Goal: Check status: Check status

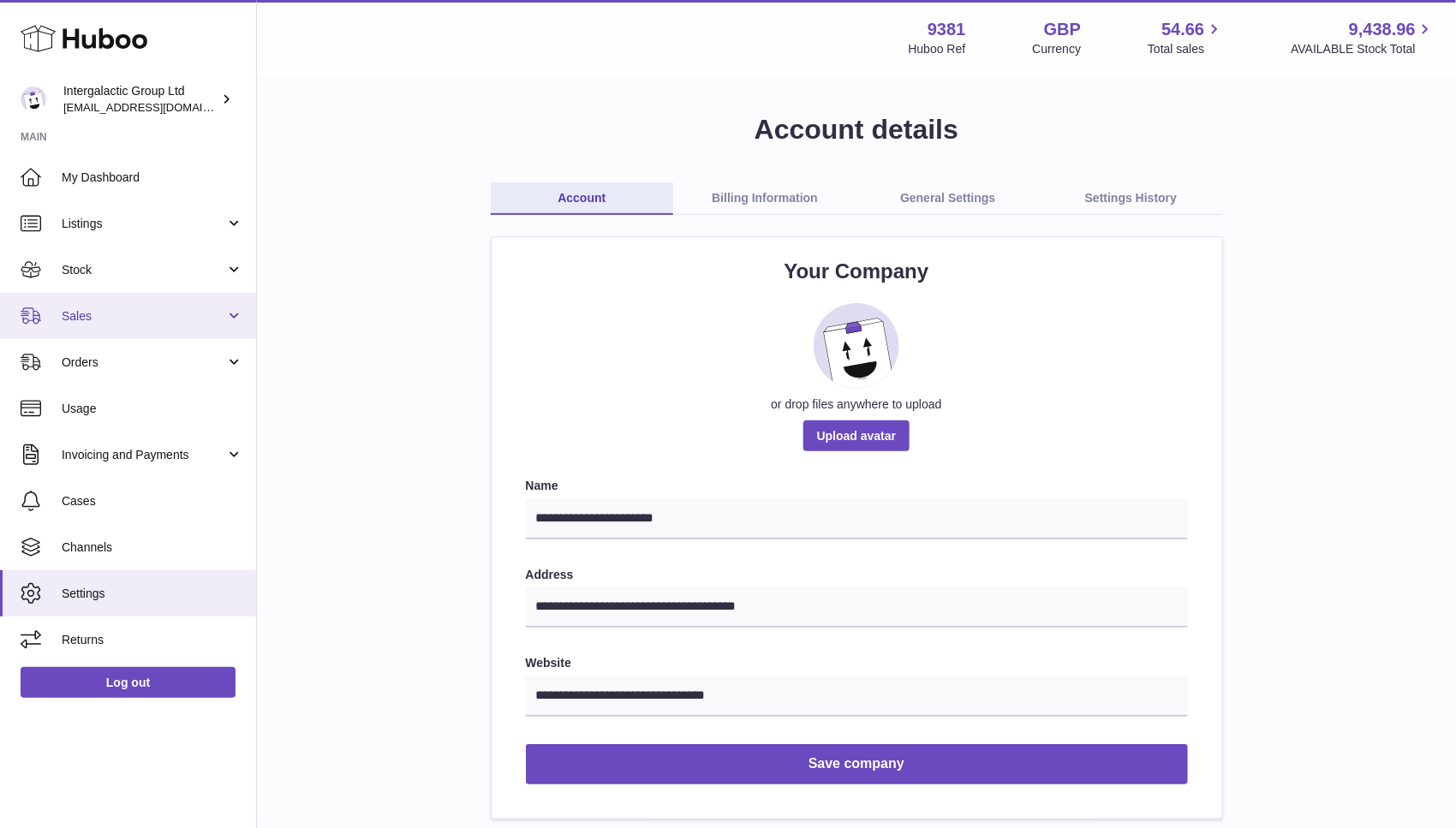
click at [102, 308] on span "Sales" at bounding box center [143, 316] width 164 height 16
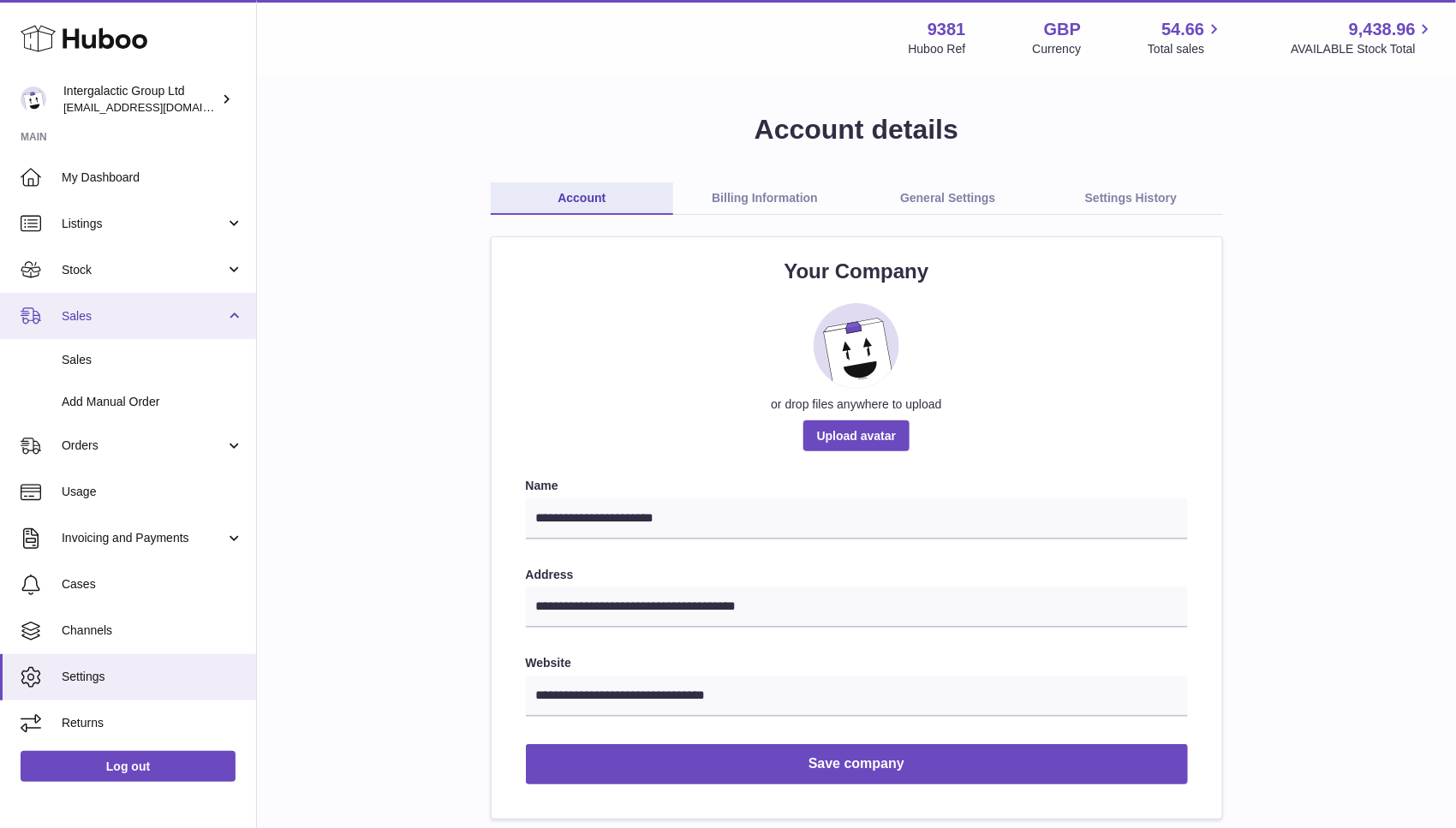
click at [116, 320] on span "Sales" at bounding box center [143, 316] width 164 height 16
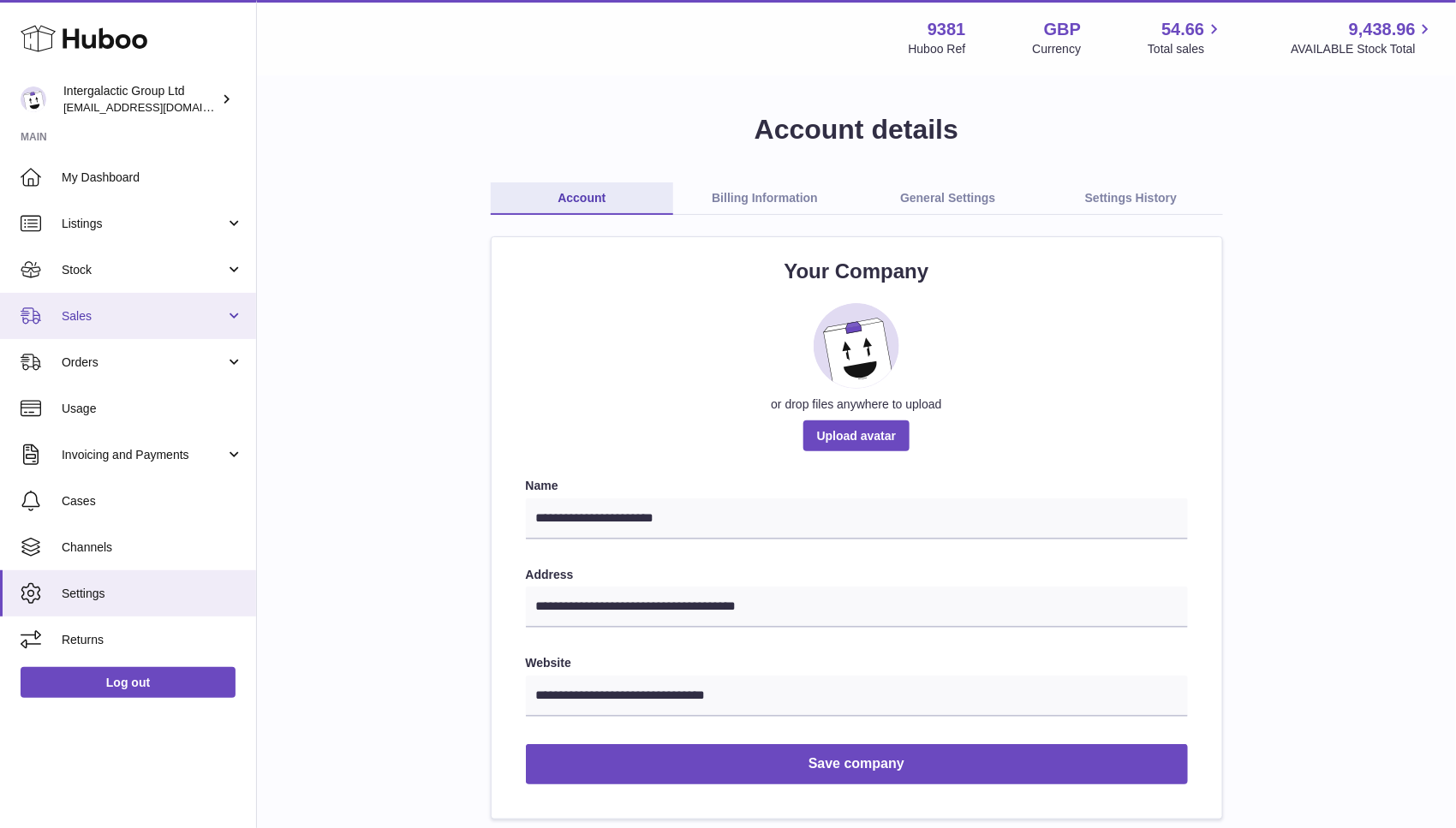
click at [116, 320] on span "Sales" at bounding box center [143, 316] width 164 height 16
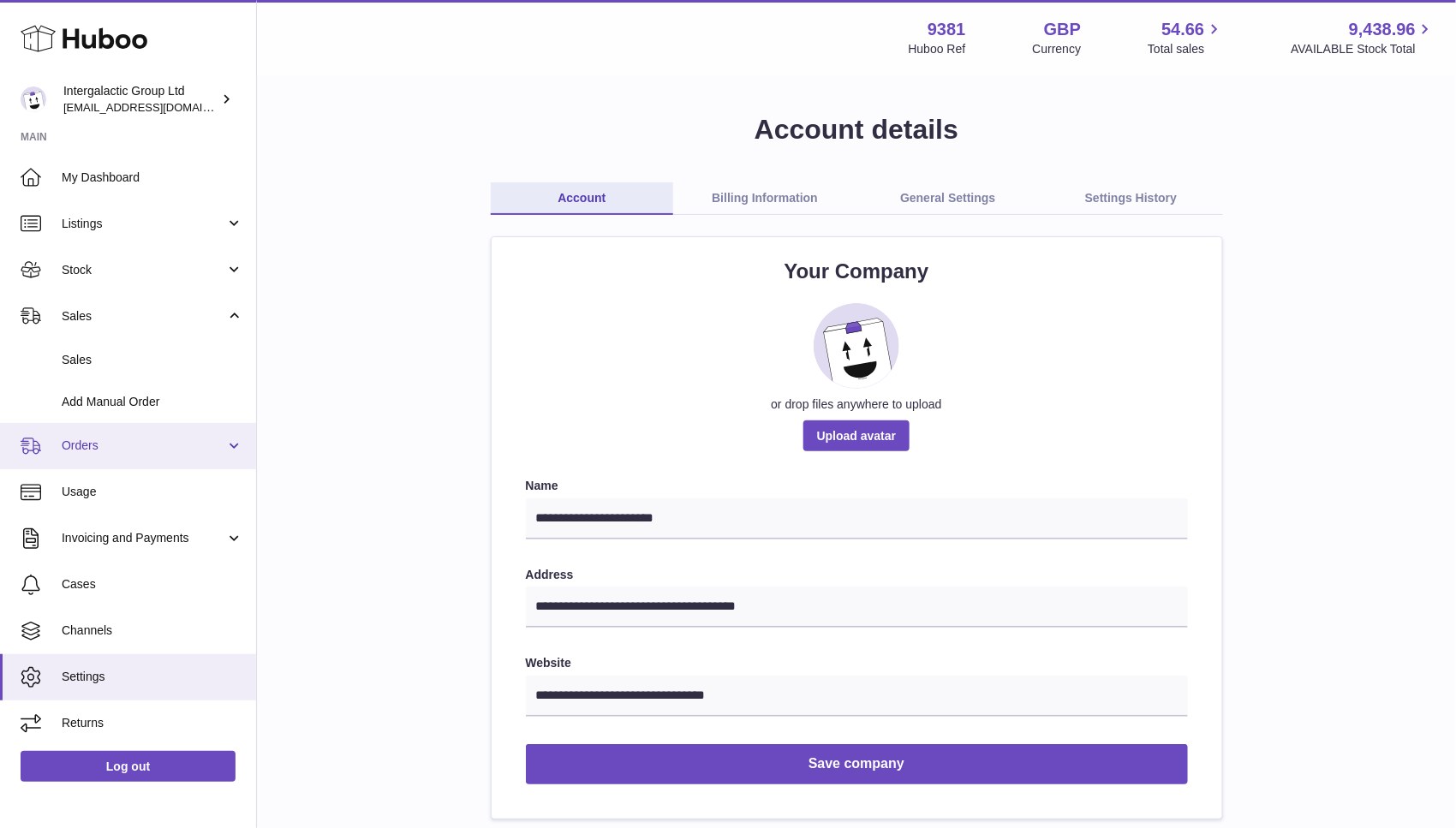
click at [122, 446] on span "Orders" at bounding box center [143, 445] width 164 height 16
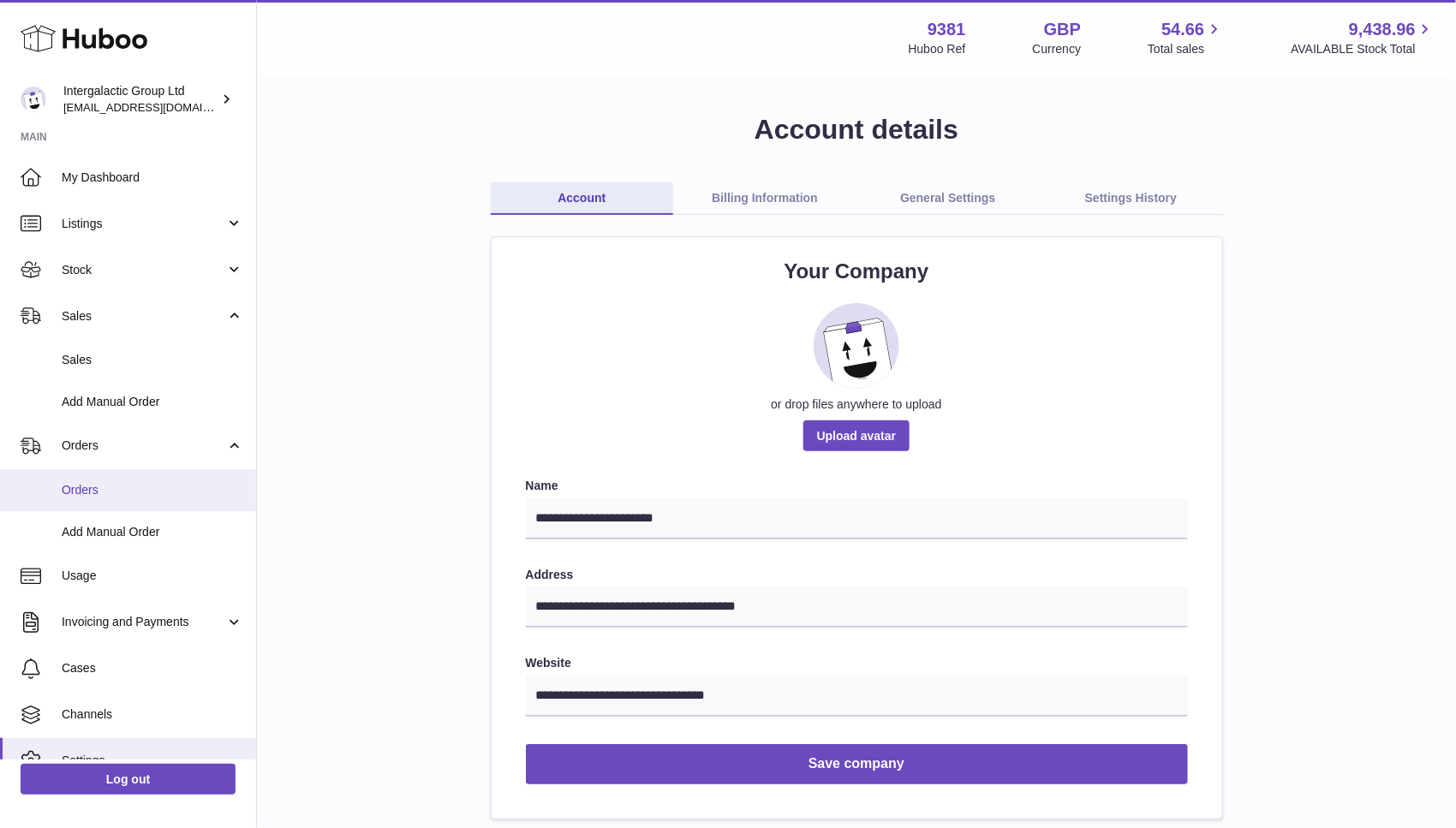
click at [118, 491] on span "Orders" at bounding box center [152, 490] width 182 height 16
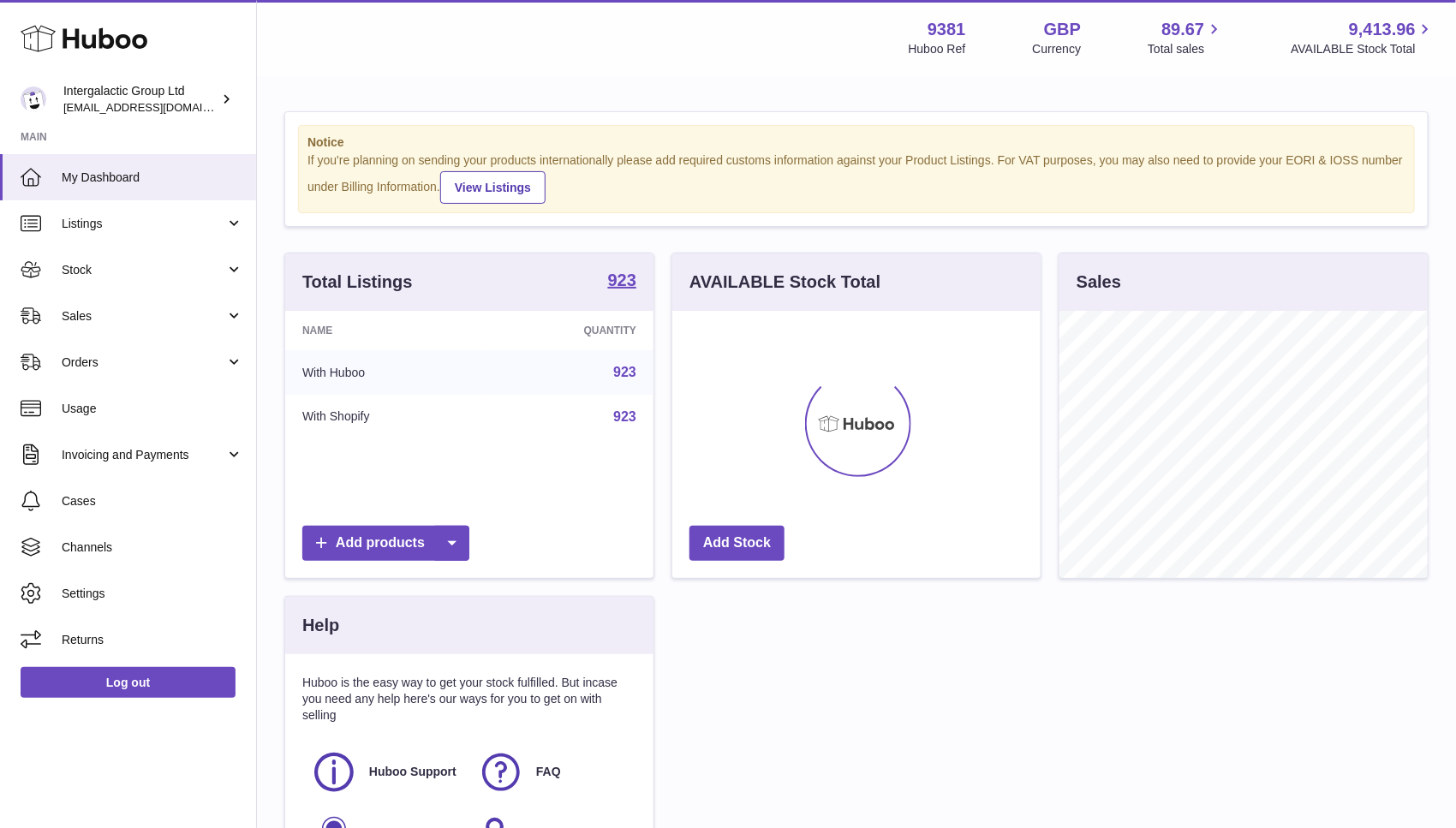
scroll to position [266, 368]
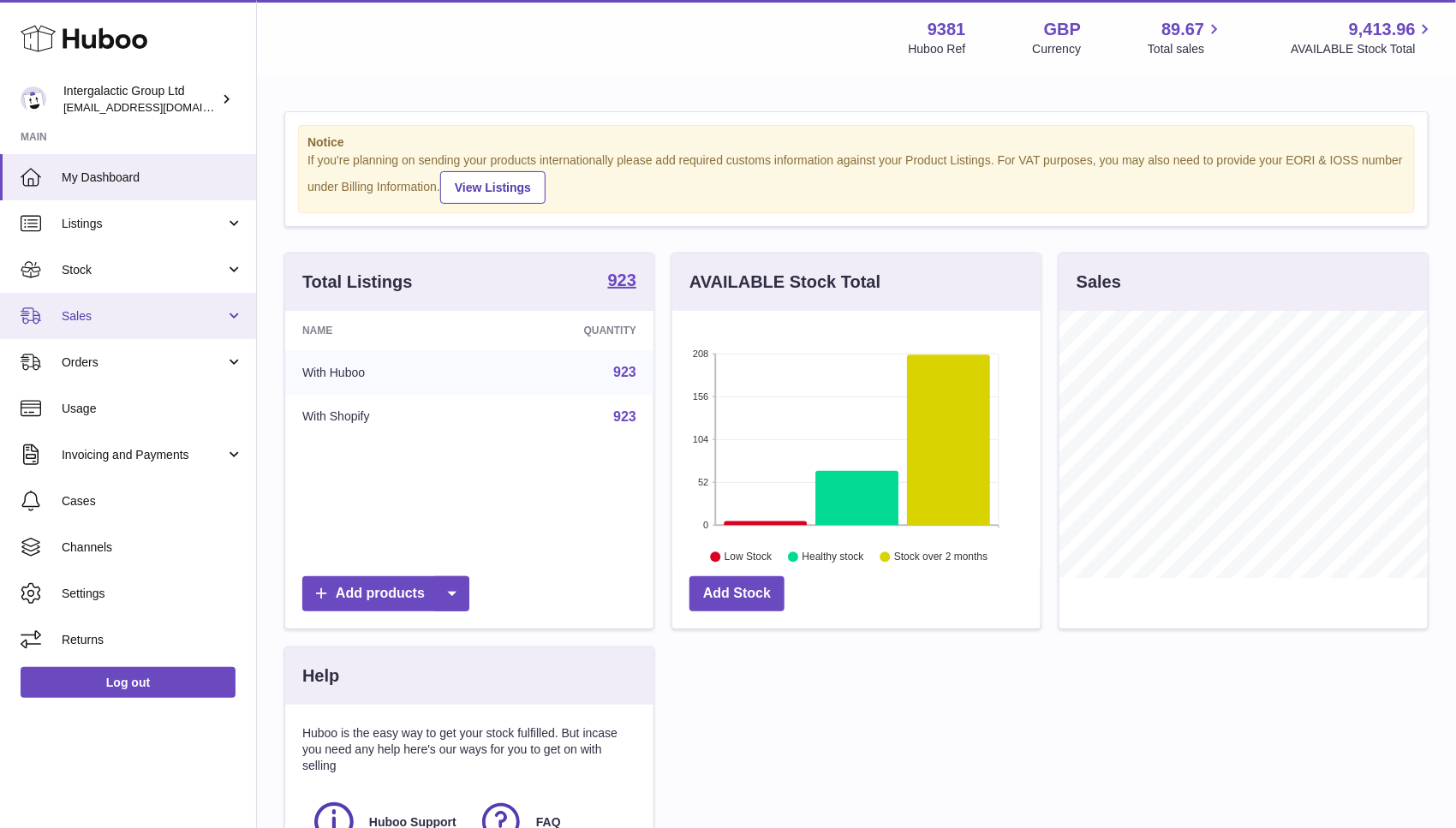
click at [105, 335] on link "Sales" at bounding box center [128, 316] width 256 height 47
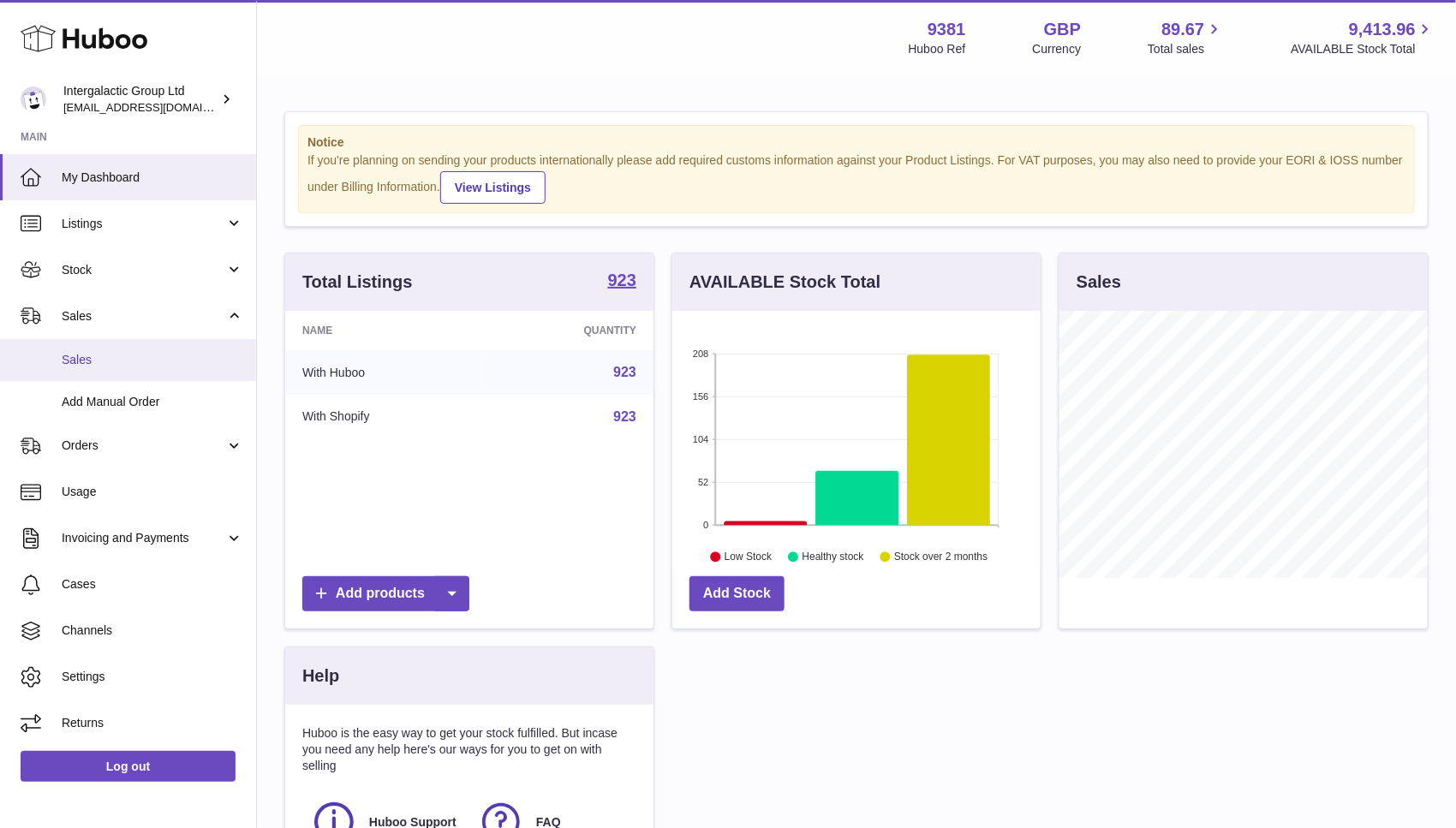
click at [106, 357] on span "Sales" at bounding box center [152, 360] width 182 height 16
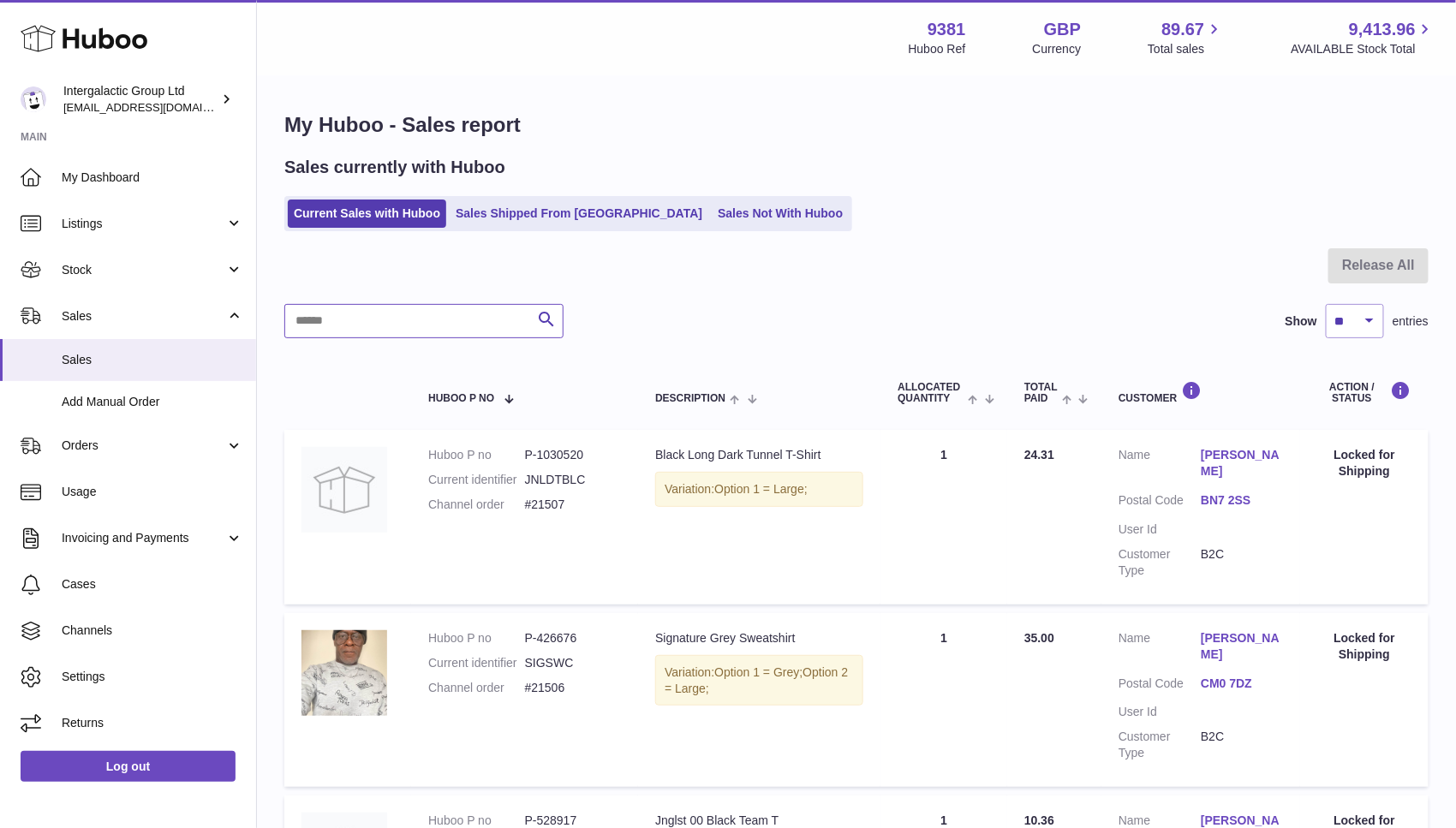
click at [370, 319] on input "text" at bounding box center [424, 320] width 279 height 34
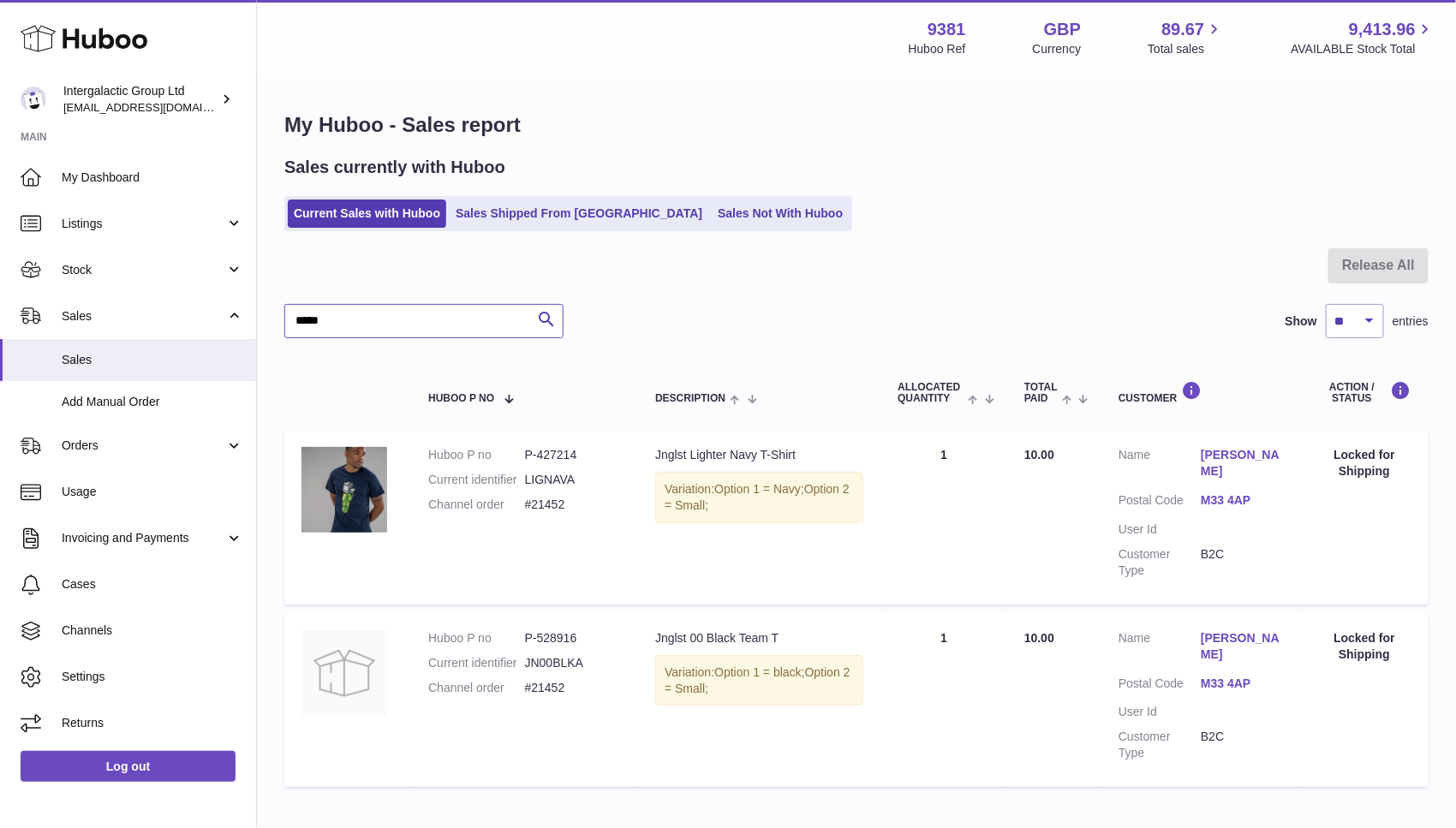
scroll to position [102, 0]
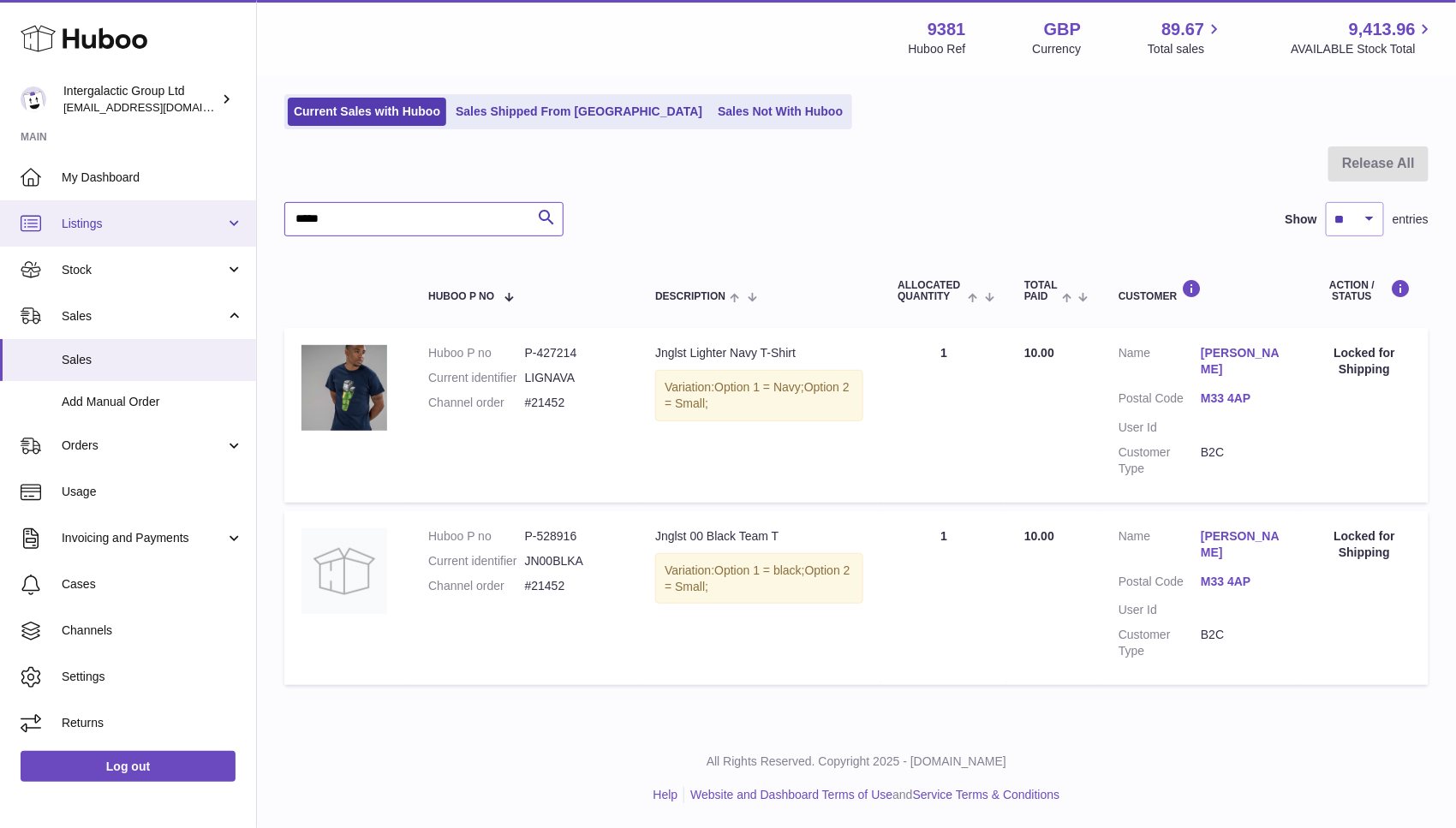
drag, startPoint x: 359, startPoint y: 215, endPoint x: 249, endPoint y: 202, distance: 110.8
click at [249, 202] on div "Huboo Intergalactic Group Ltd info@junglistnetwork.com Main My Dashboard Listin…" at bounding box center [728, 363] width 1456 height 930
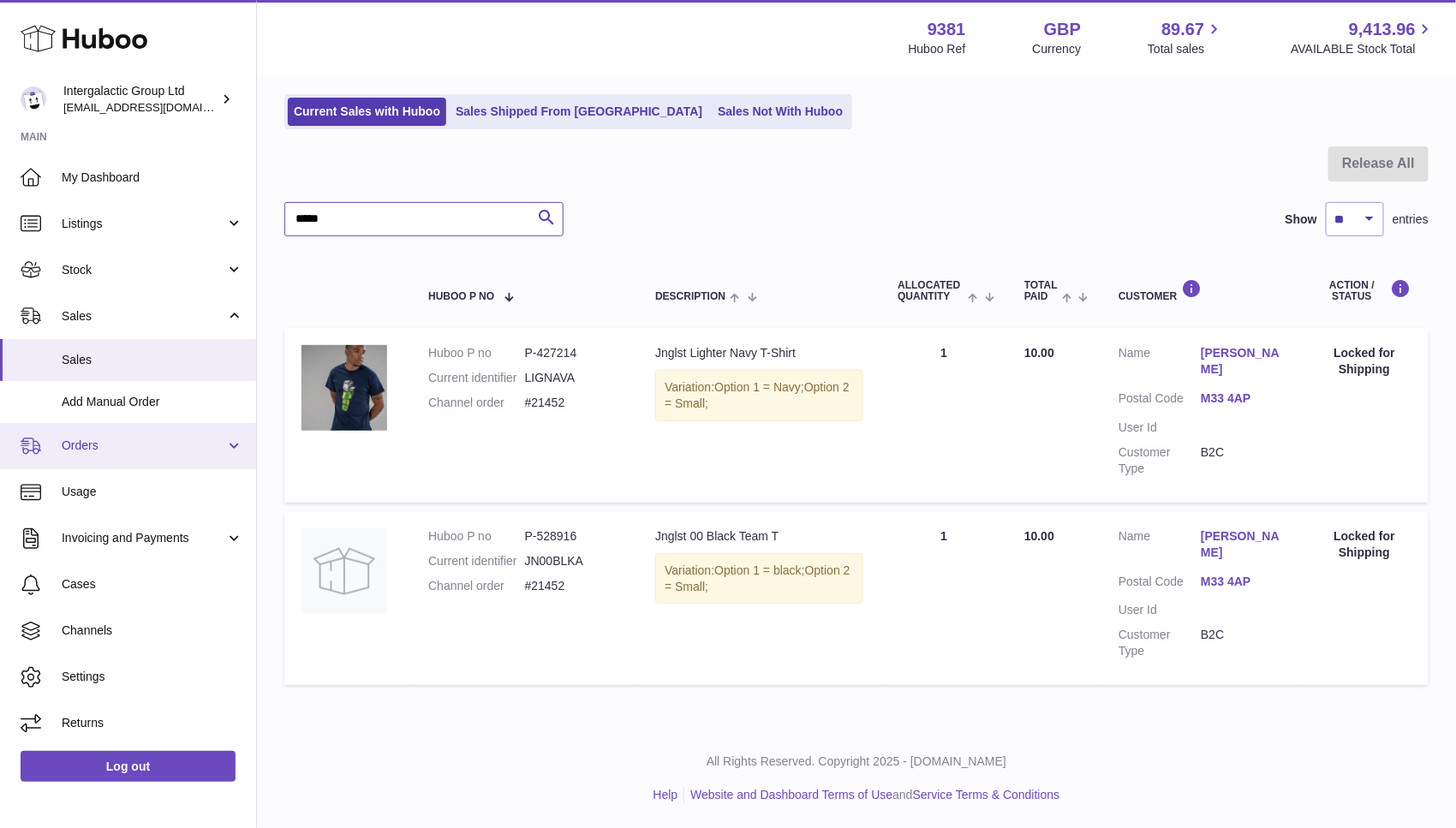
type input "*****"
click at [115, 443] on span "Orders" at bounding box center [143, 445] width 164 height 16
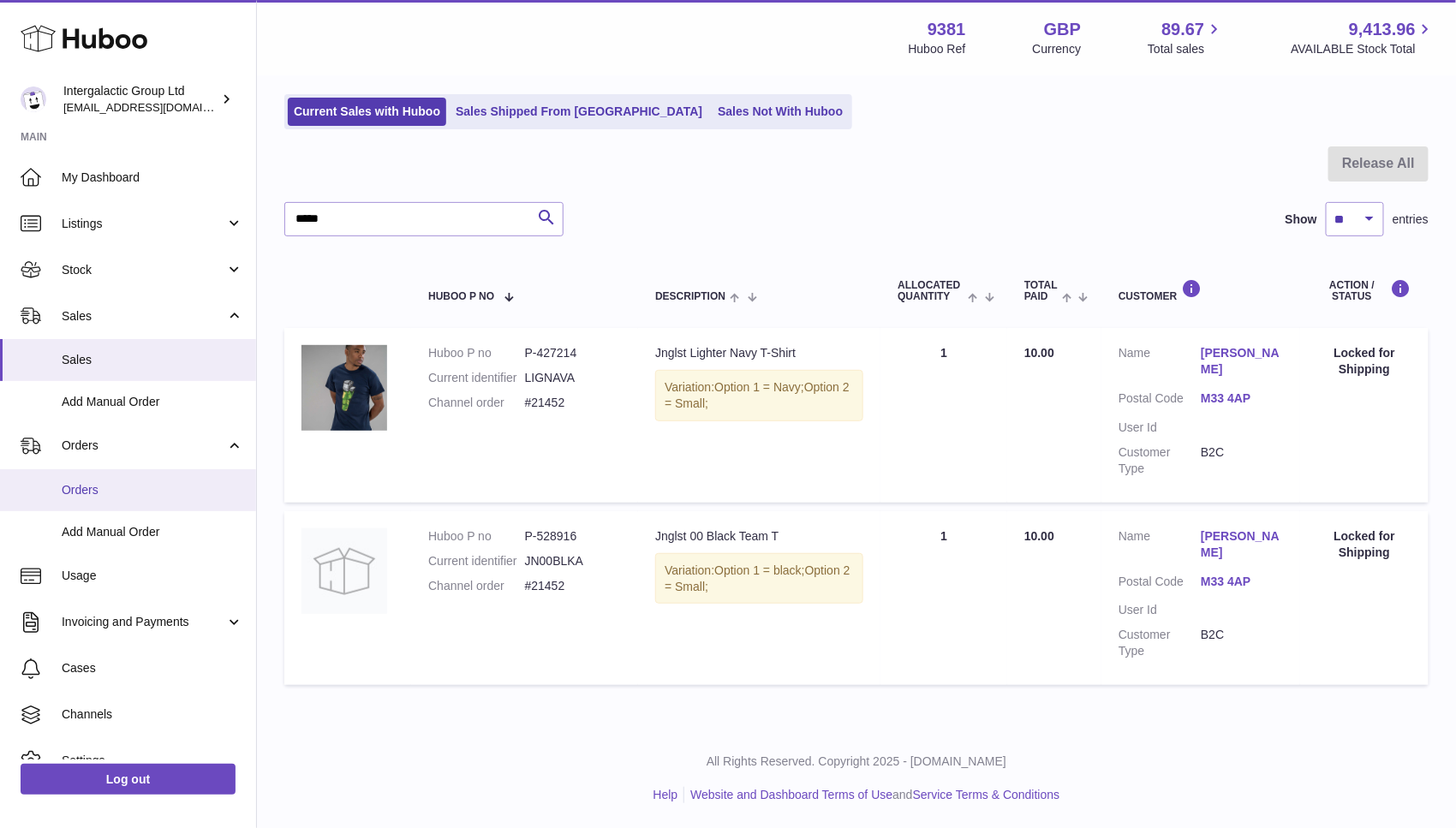
click at [104, 486] on span "Orders" at bounding box center [152, 490] width 182 height 16
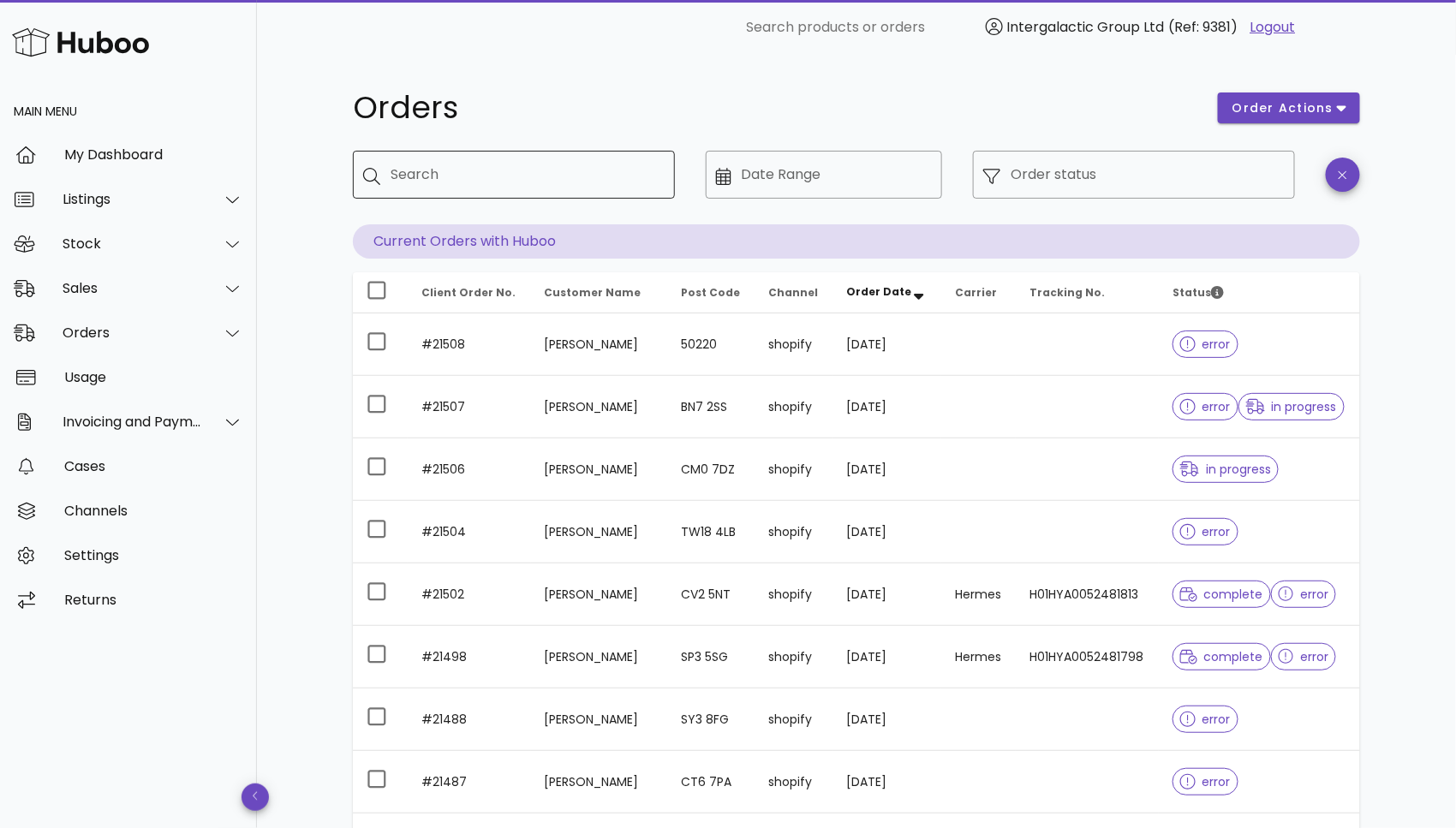
click at [545, 170] on input "Search" at bounding box center [525, 174] width 271 height 27
paste input "*****"
type input "*****"
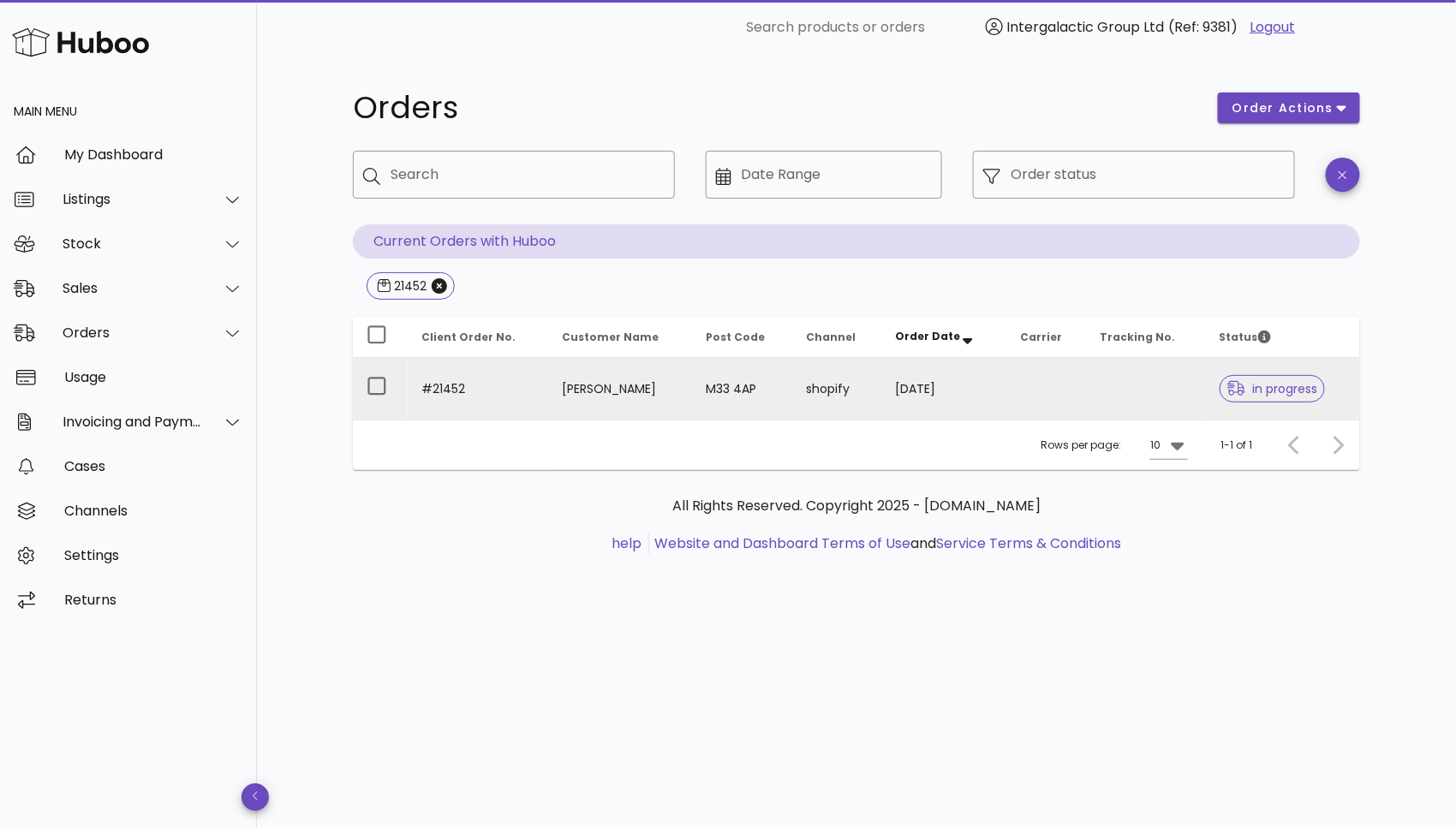
click at [1260, 392] on span "in progress" at bounding box center [1272, 388] width 90 height 12
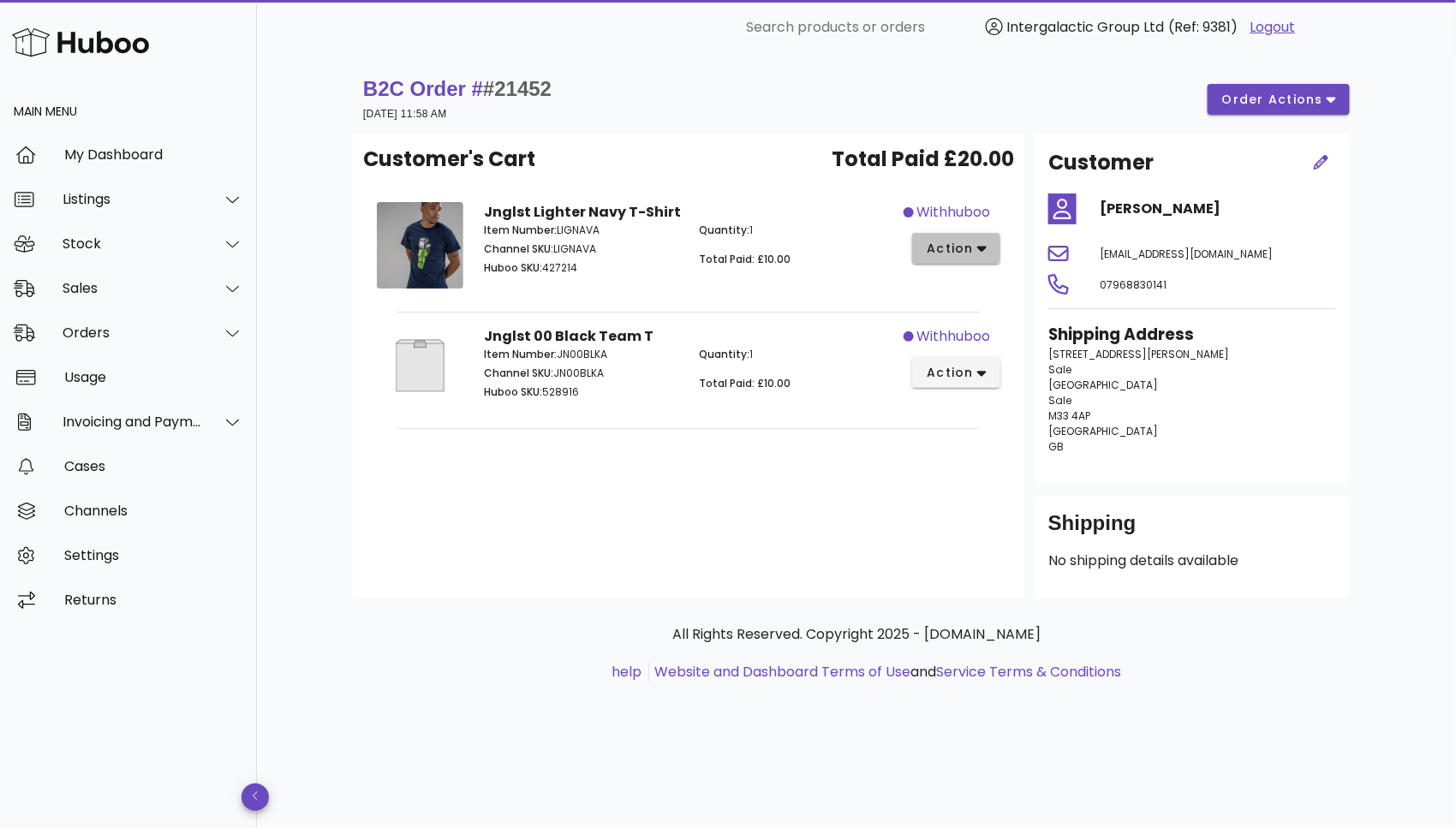
click at [987, 251] on button "action" at bounding box center [956, 248] width 88 height 31
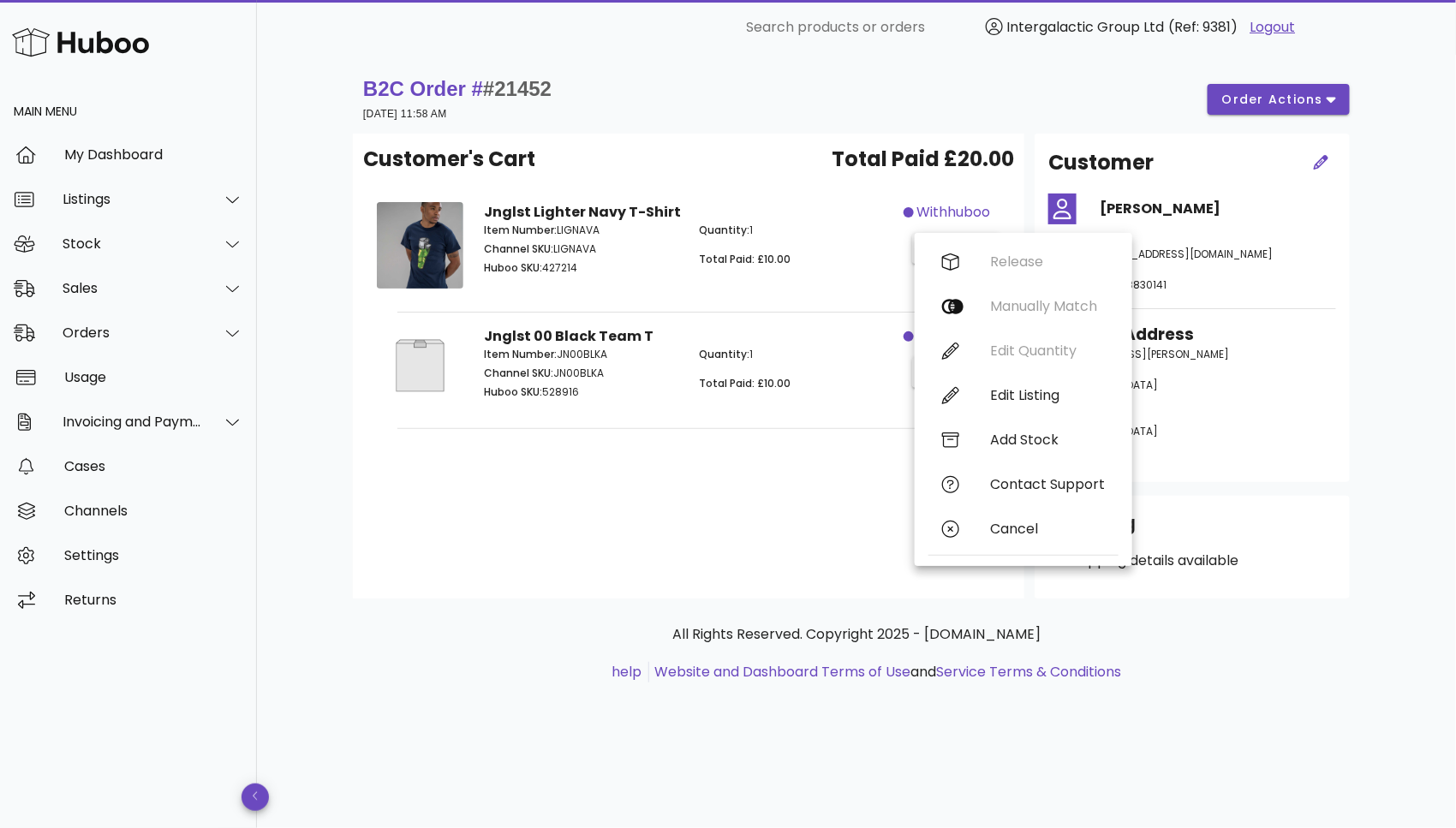
click at [1408, 313] on div "B2C Order # #21452 20 September 2025 at 11:58 AM order actions Customer's Cart …" at bounding box center [856, 441] width 1199 height 773
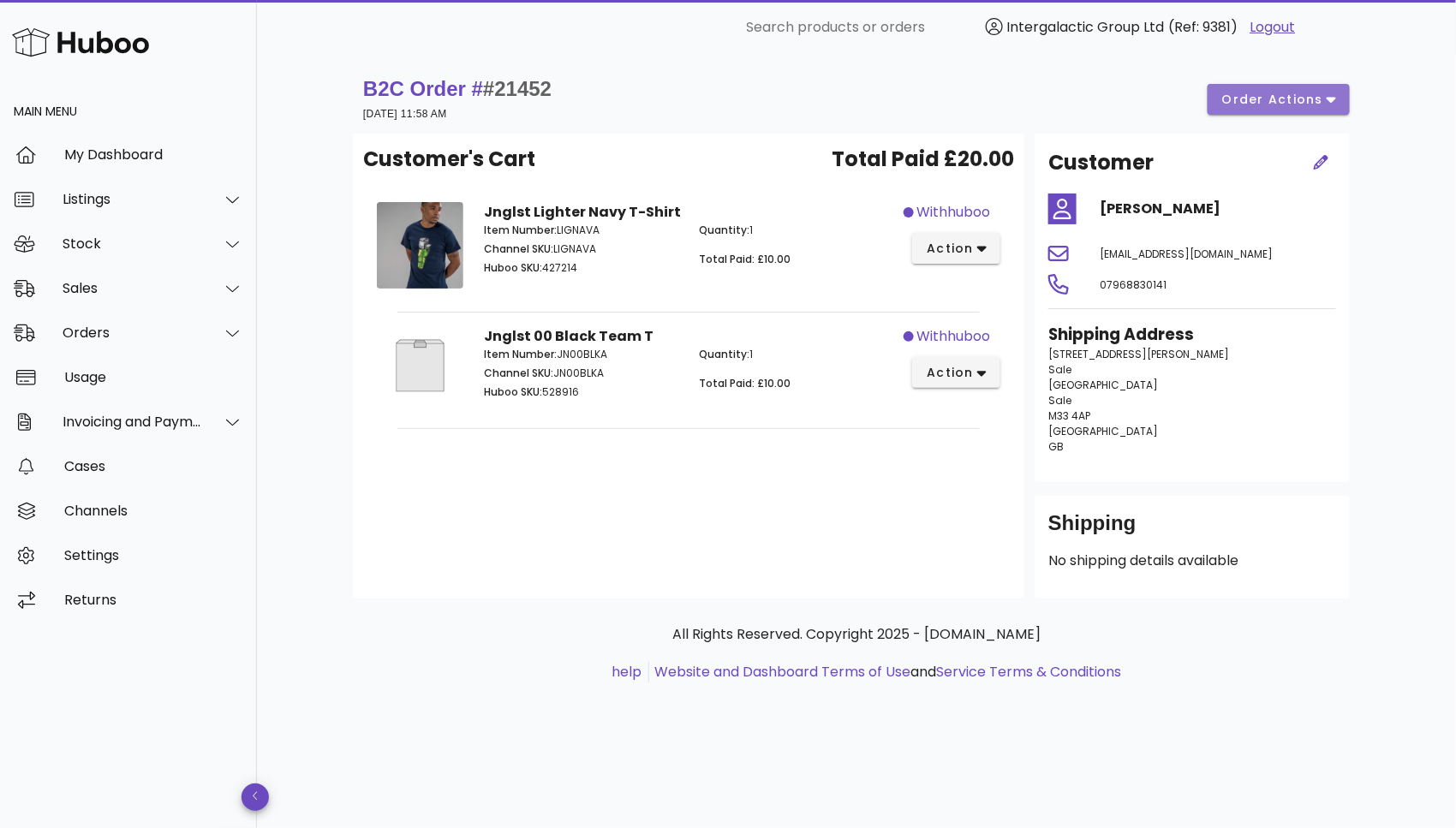
click at [1337, 87] on button "order actions" at bounding box center [1278, 99] width 143 height 31
click at [1422, 298] on div "B2C Order # #21452 20 September 2025 at 11:58 AM order actions Customer's Cart …" at bounding box center [856, 441] width 1199 height 773
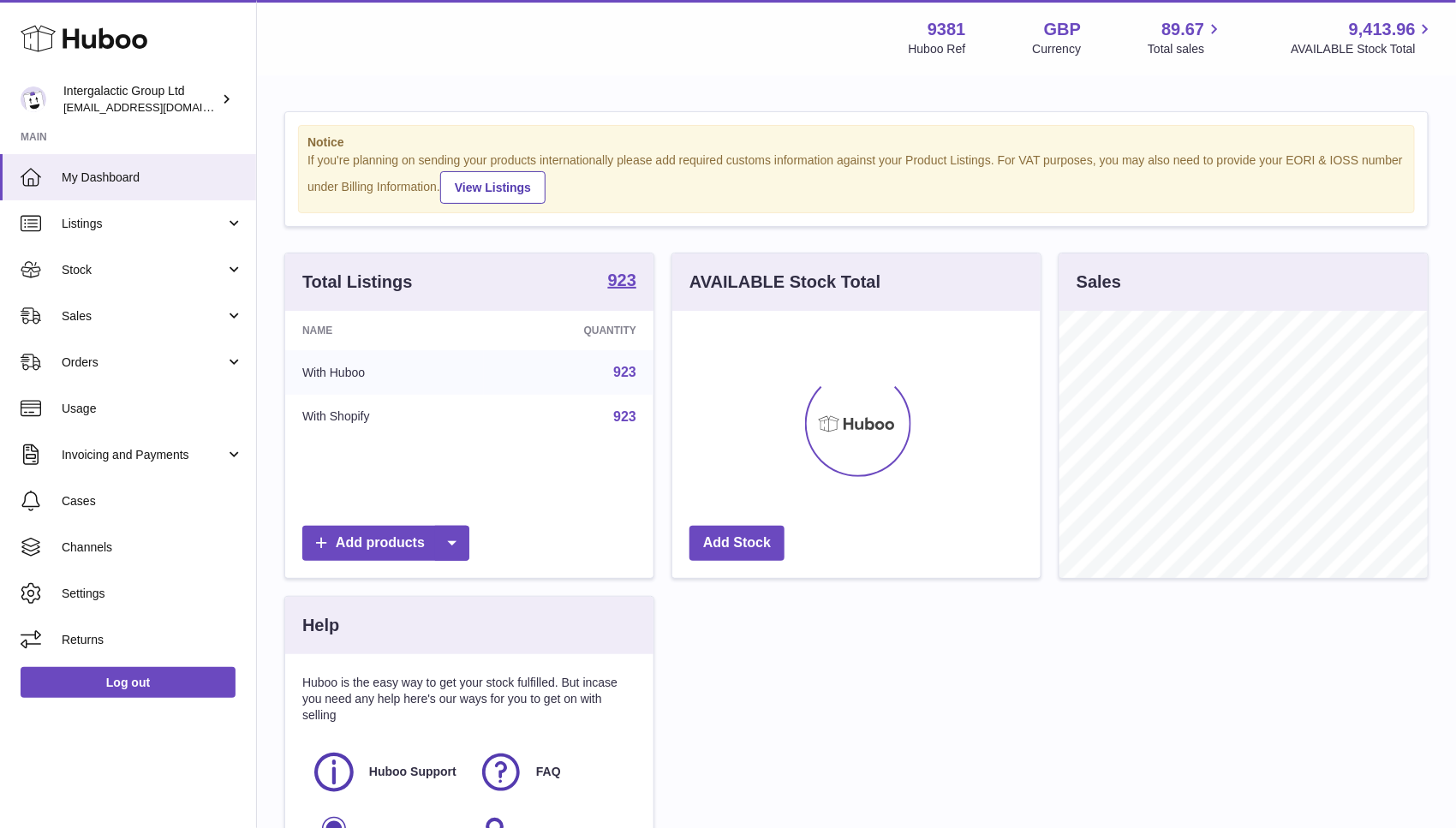
scroll to position [266, 368]
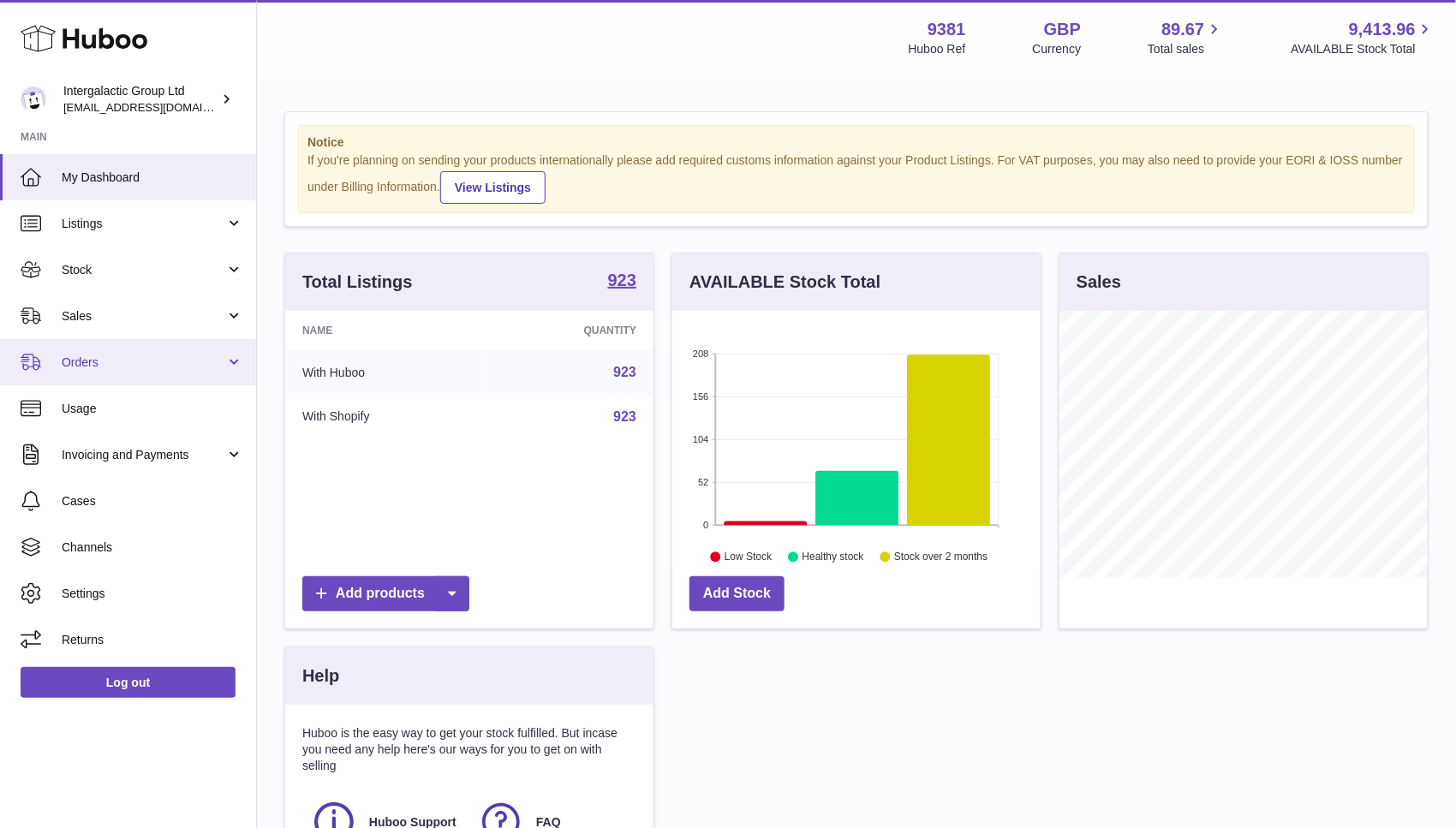
drag, startPoint x: 102, startPoint y: 322, endPoint x: 83, endPoint y: 358, distance: 40.7
click at [83, 358] on span "Orders" at bounding box center [143, 362] width 164 height 16
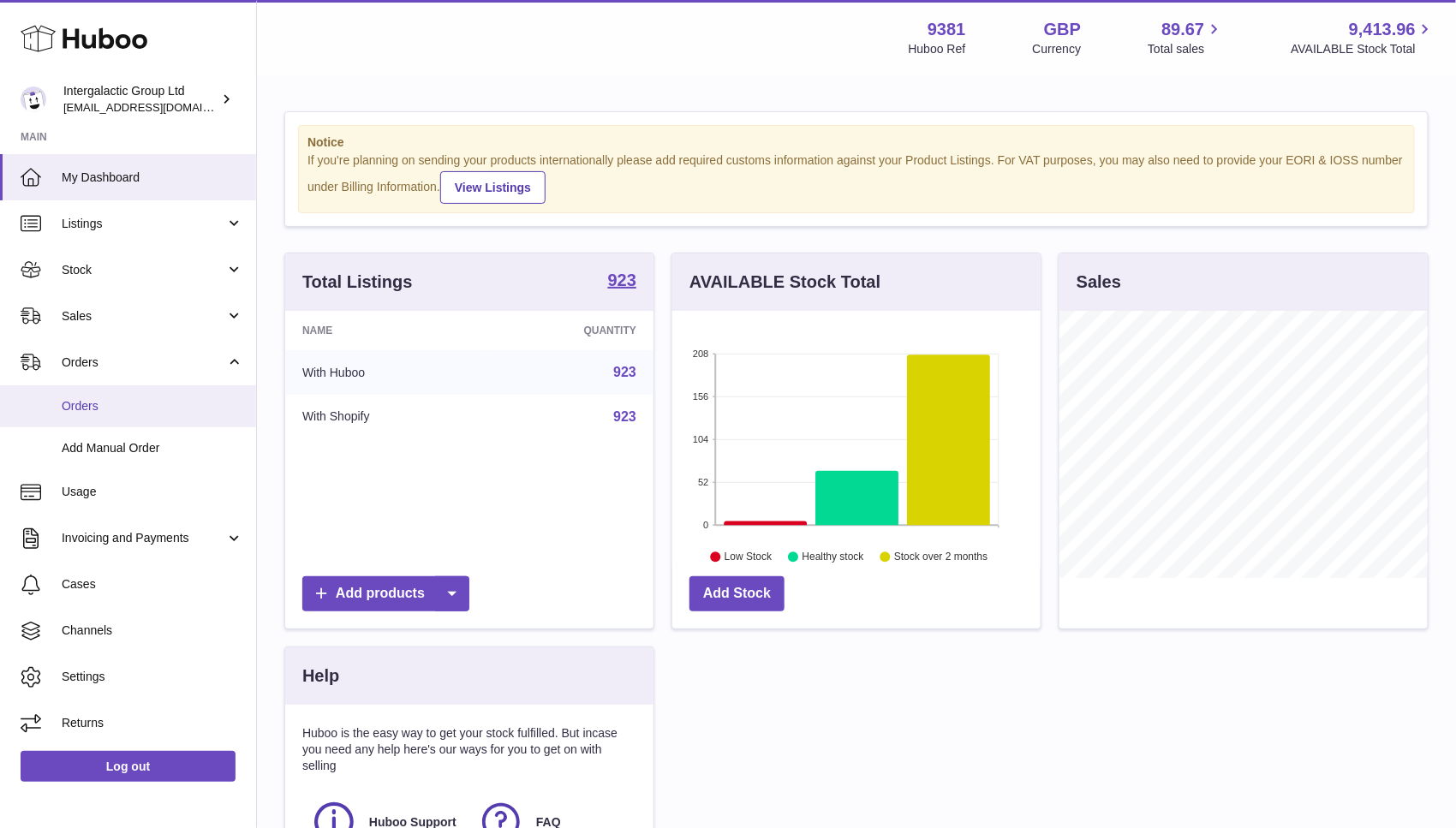
click at [83, 392] on link "Orders" at bounding box center [128, 406] width 256 height 42
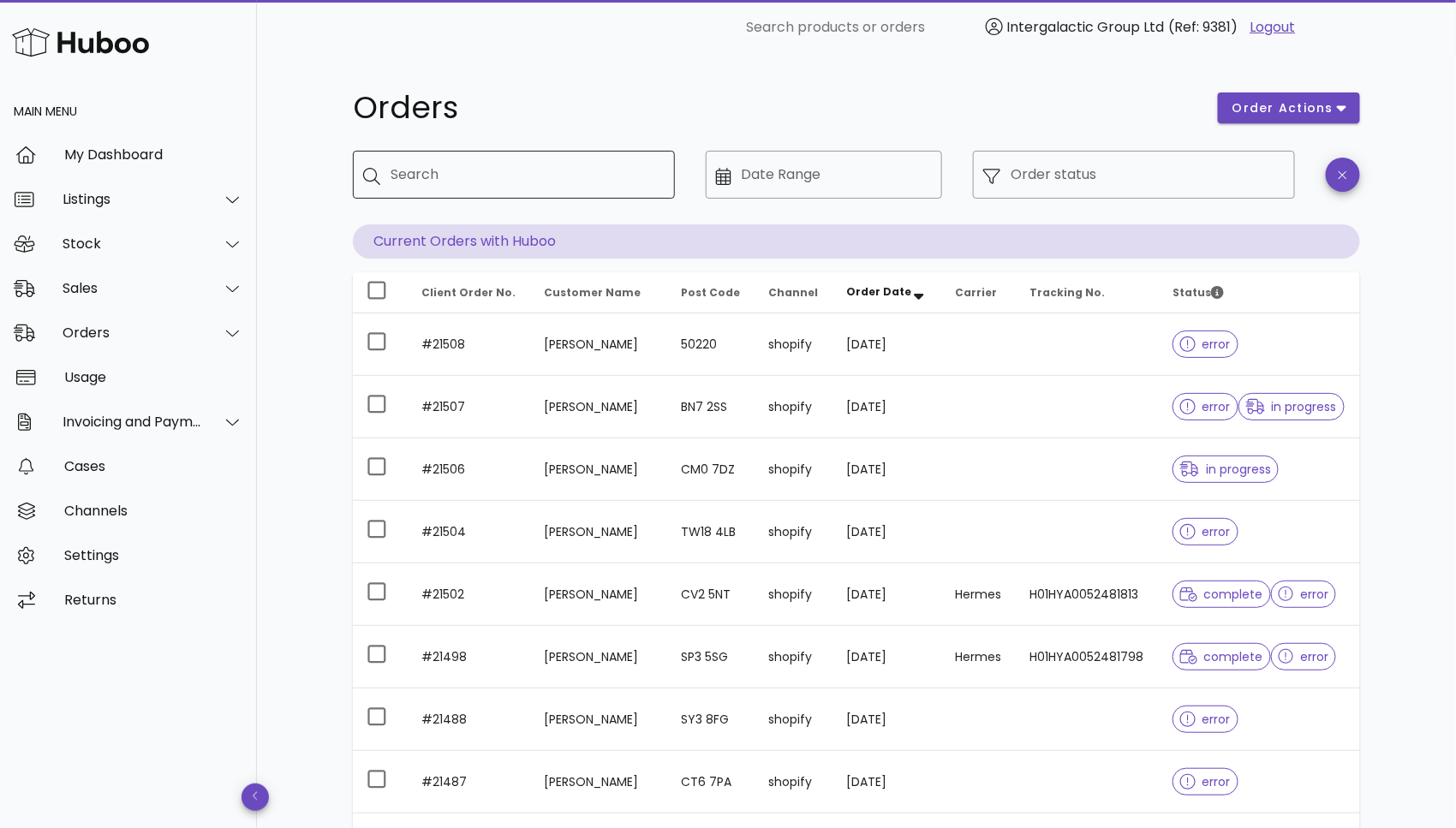
click at [470, 180] on input "Search" at bounding box center [525, 174] width 271 height 27
type input "***"
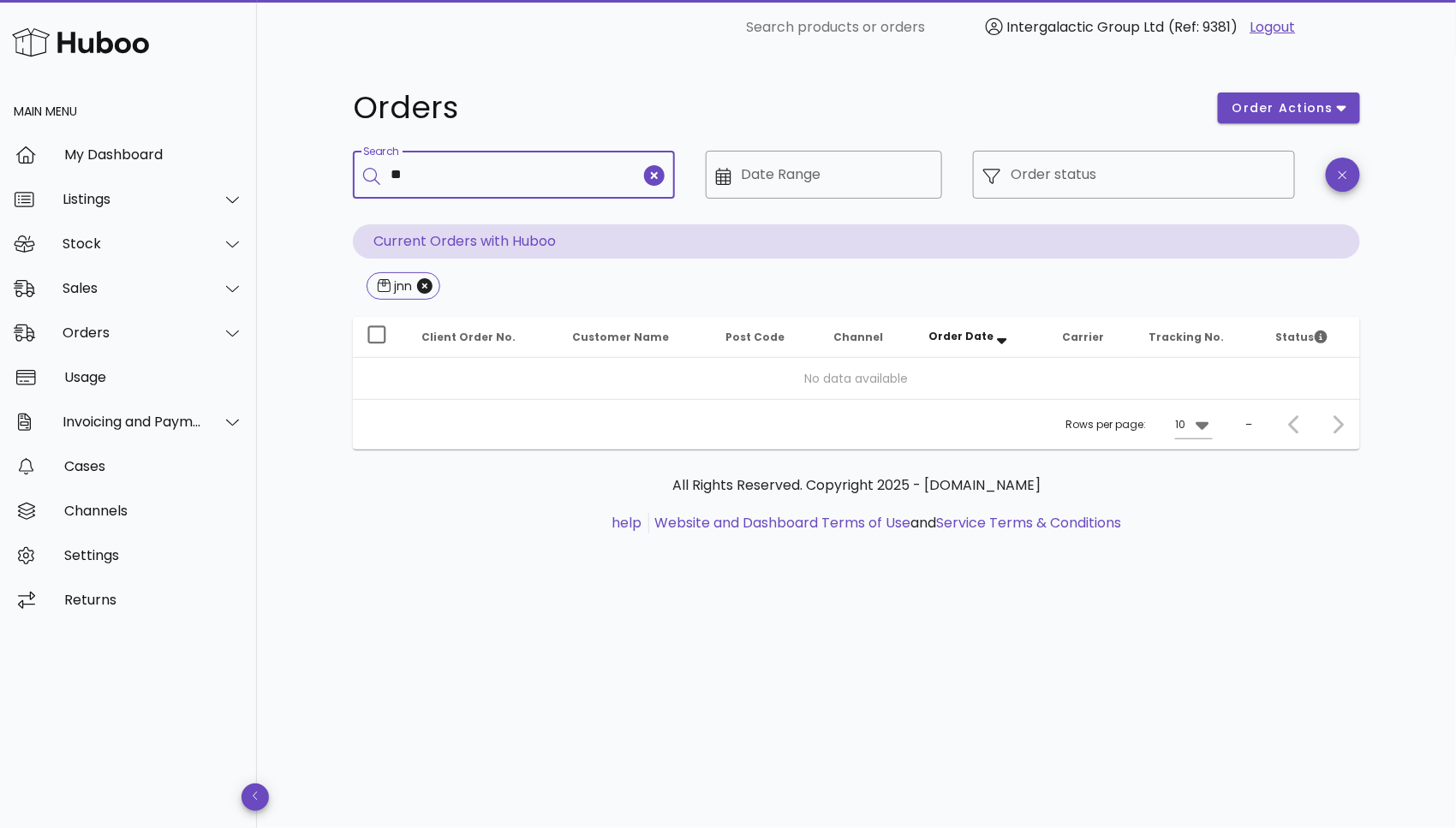
type input "**"
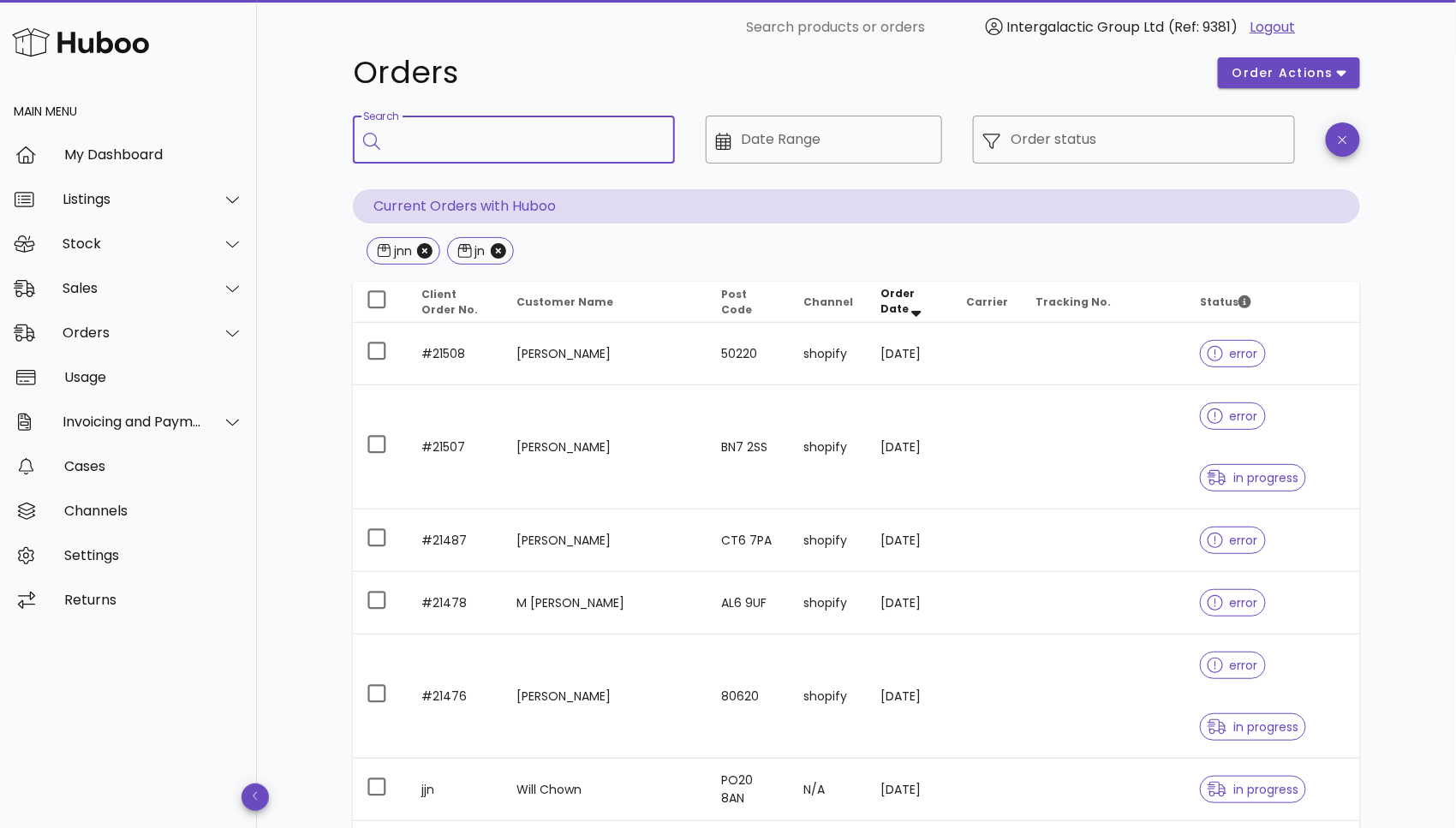
scroll to position [190, 0]
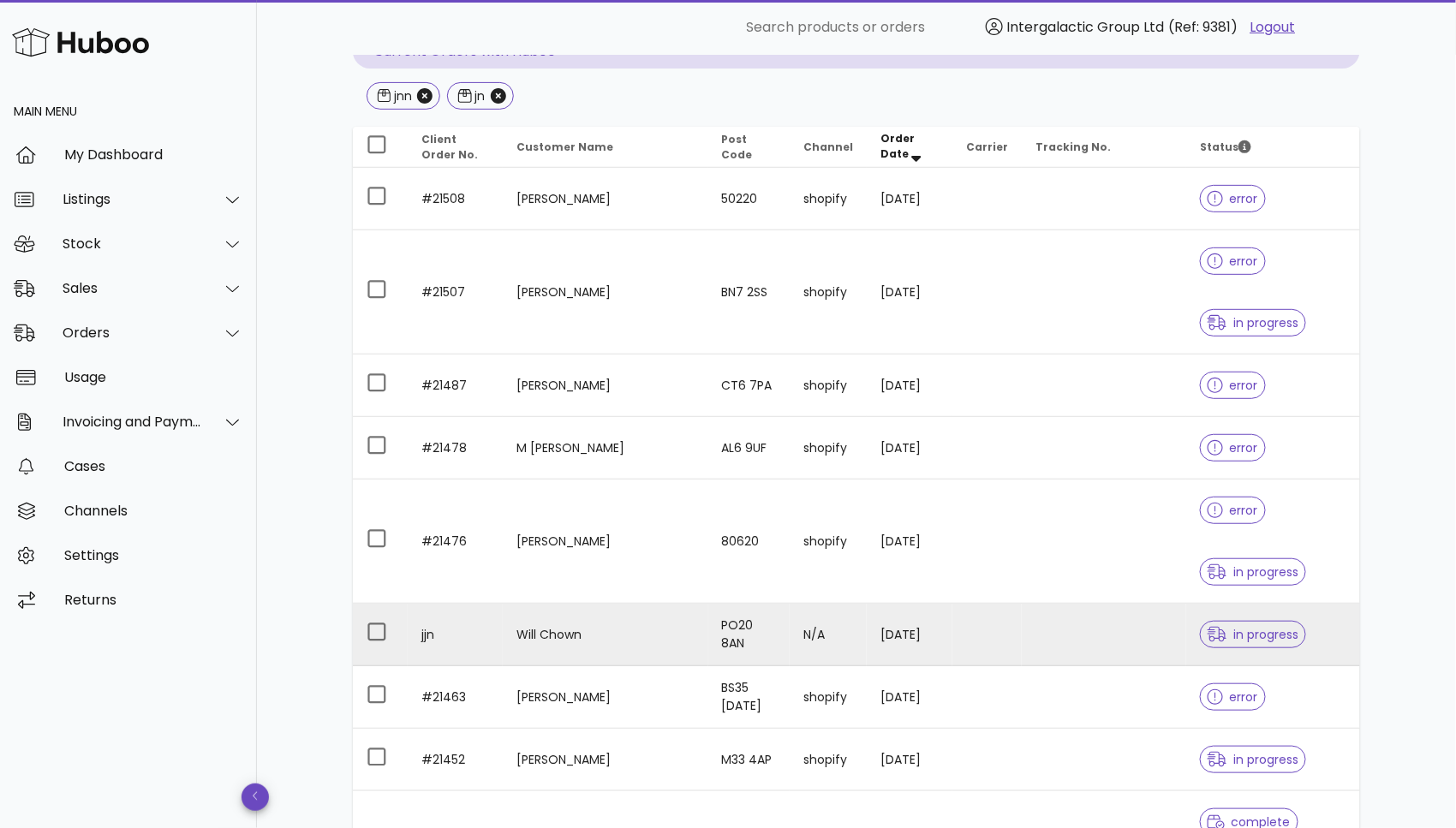
click at [1022, 604] on td at bounding box center [1104, 634] width 165 height 62
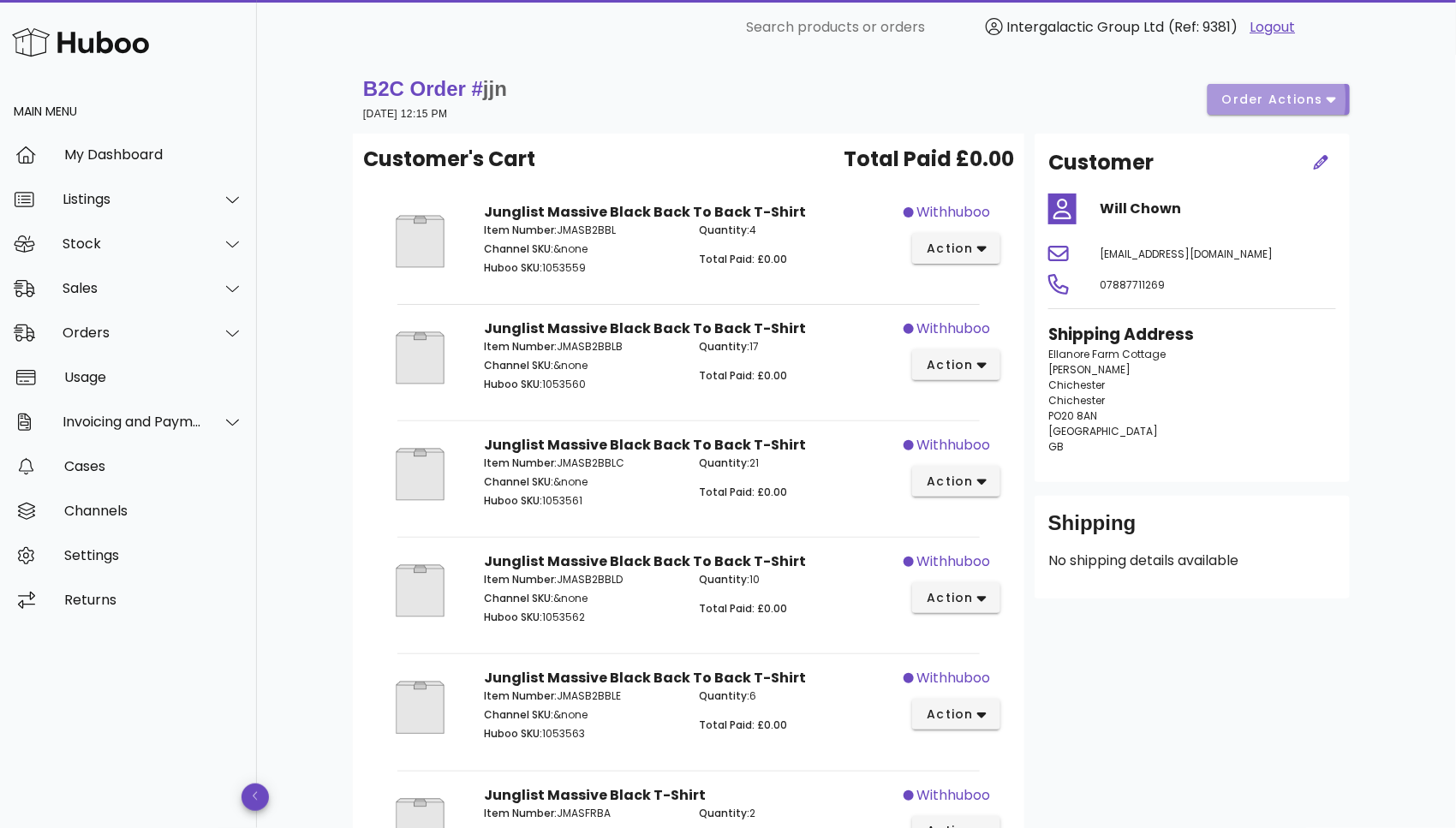
click at [1324, 106] on span "order actions" at bounding box center [1278, 99] width 115 height 18
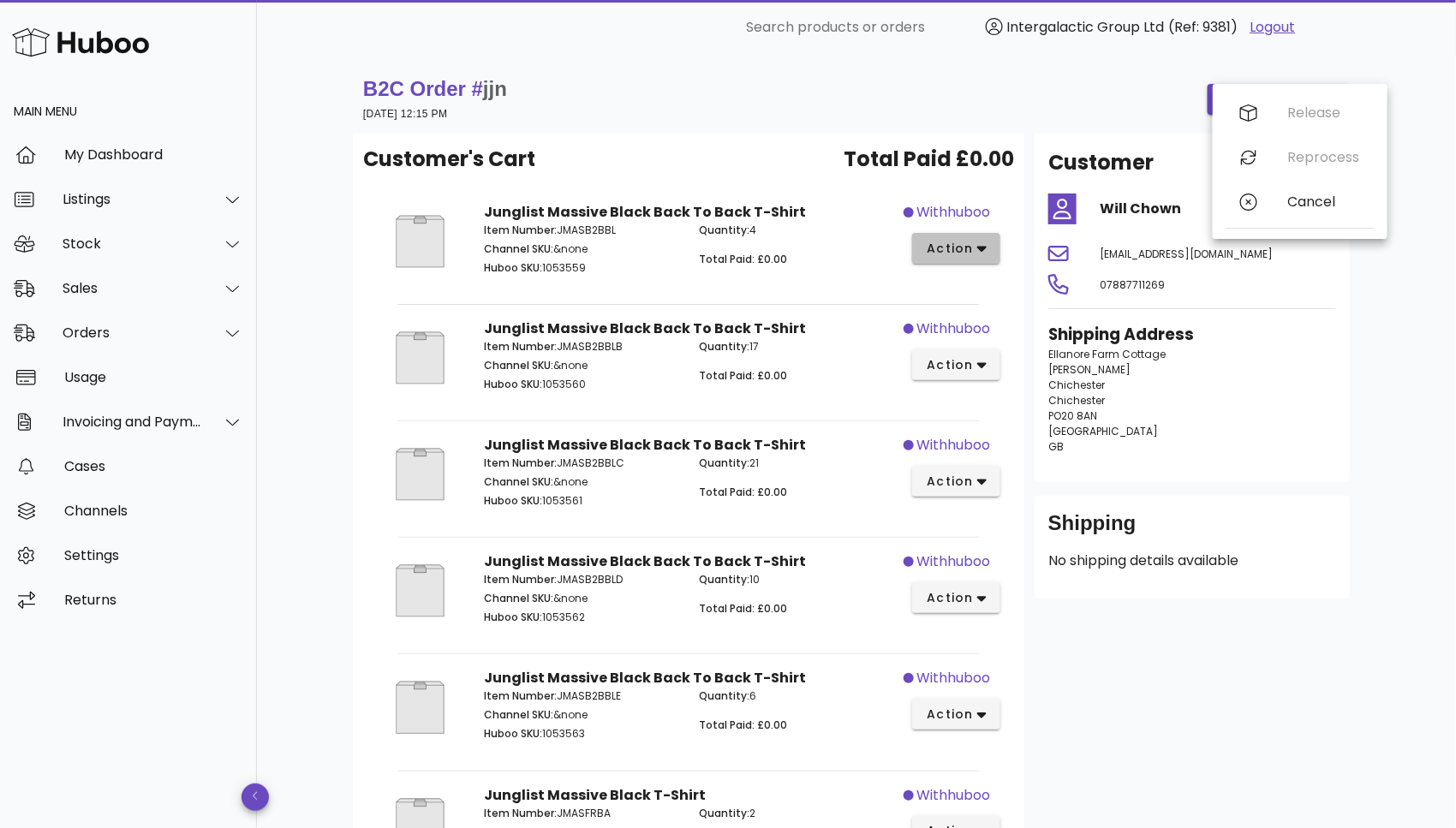
click at [986, 248] on icon "button" at bounding box center [982, 250] width 9 height 6
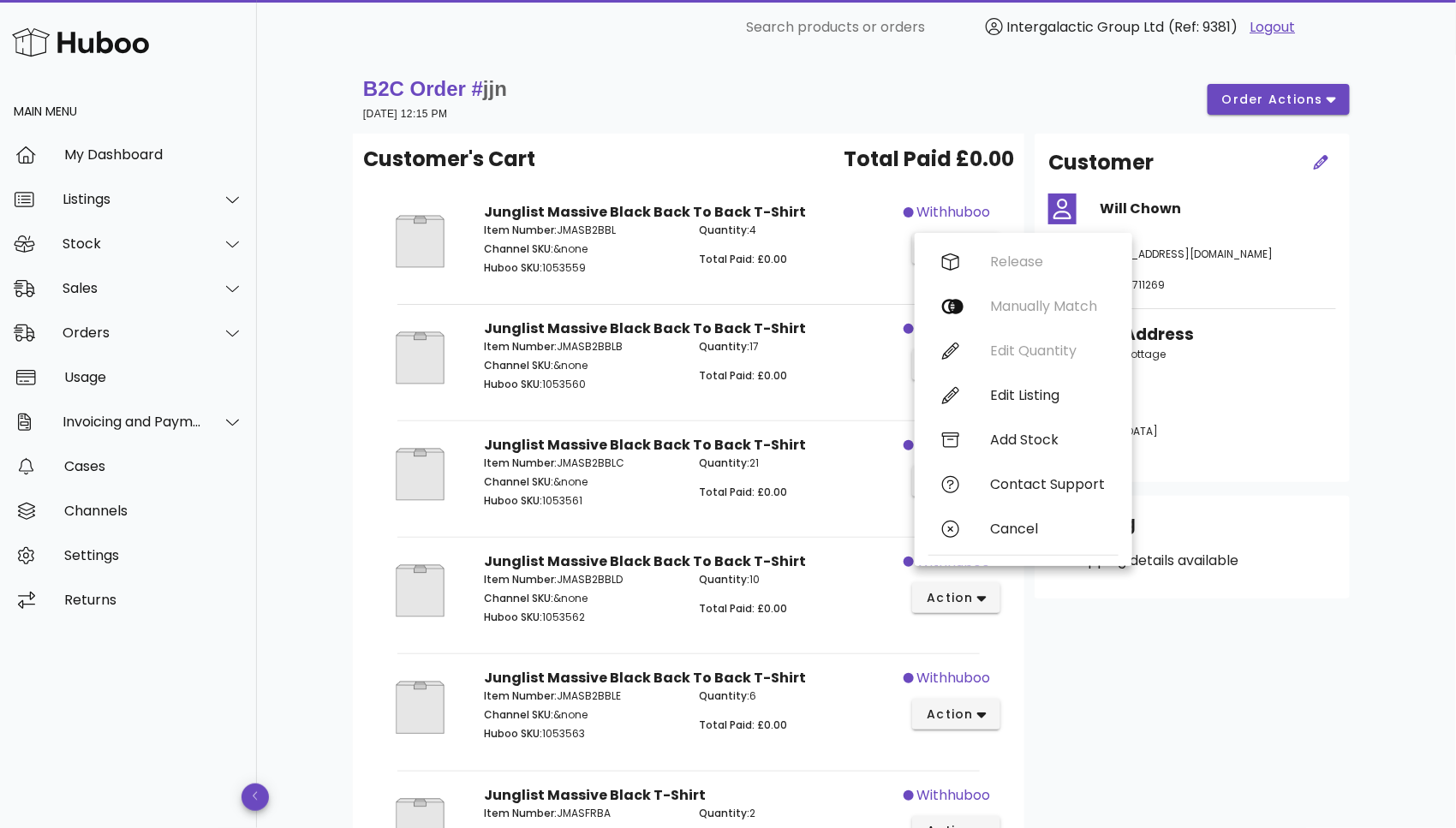
click at [1408, 399] on div "B2C Order # jjn 22 September 2025 at 12:15 PM order actions Customer's Cart Tot…" at bounding box center [856, 662] width 1199 height 1215
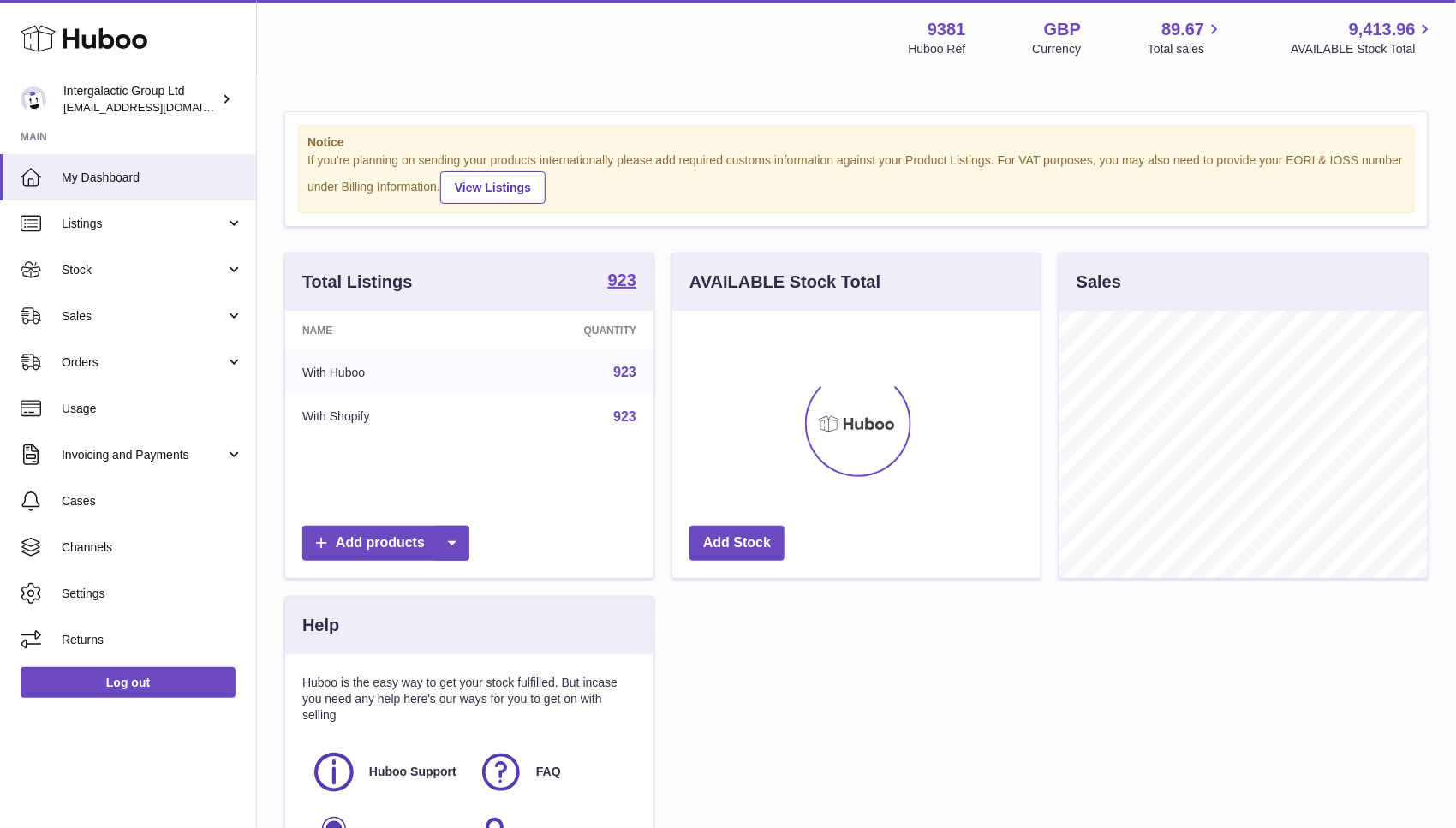
scroll to position [266, 368]
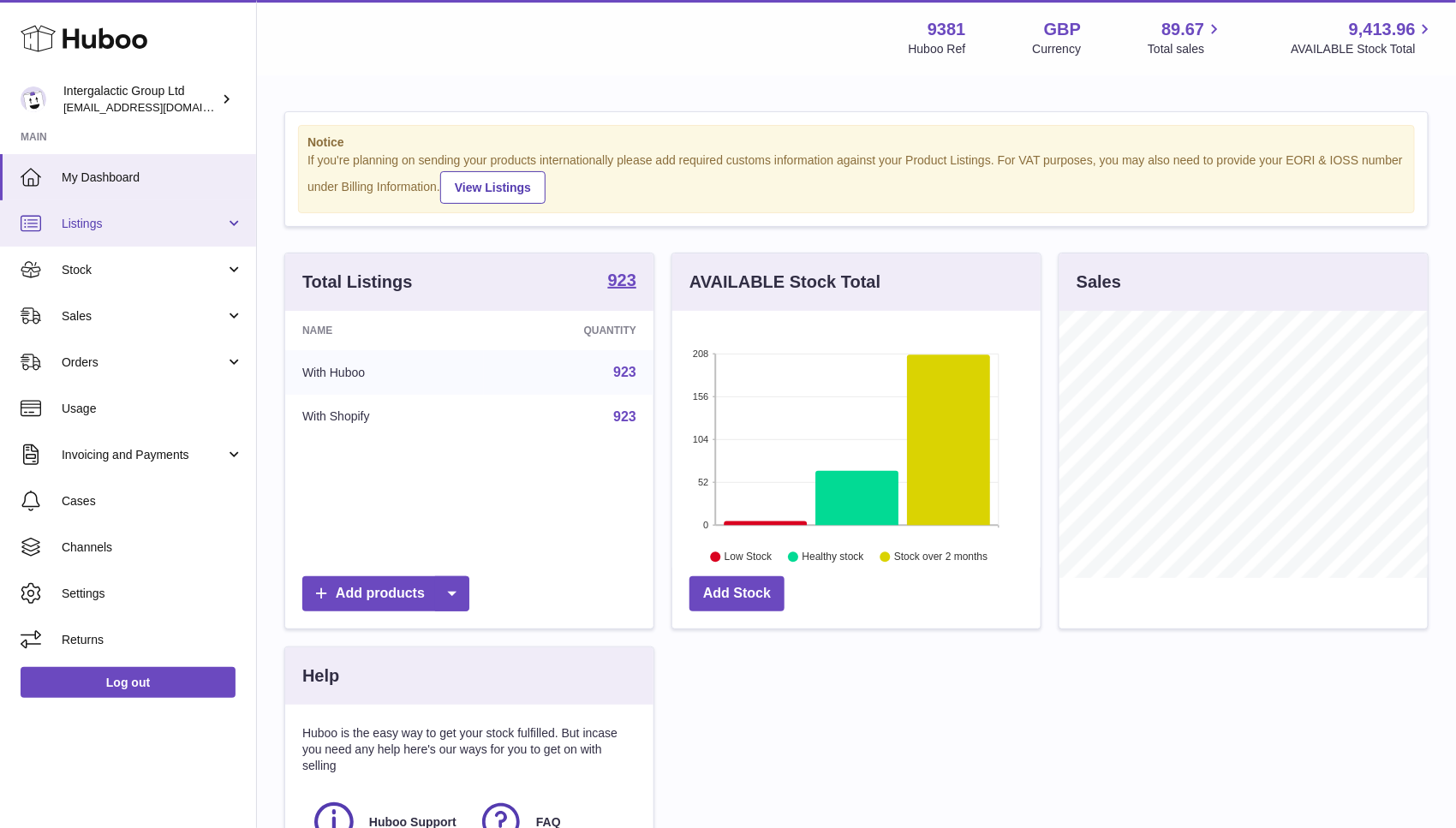
click at [112, 224] on span "Listings" at bounding box center [143, 224] width 164 height 16
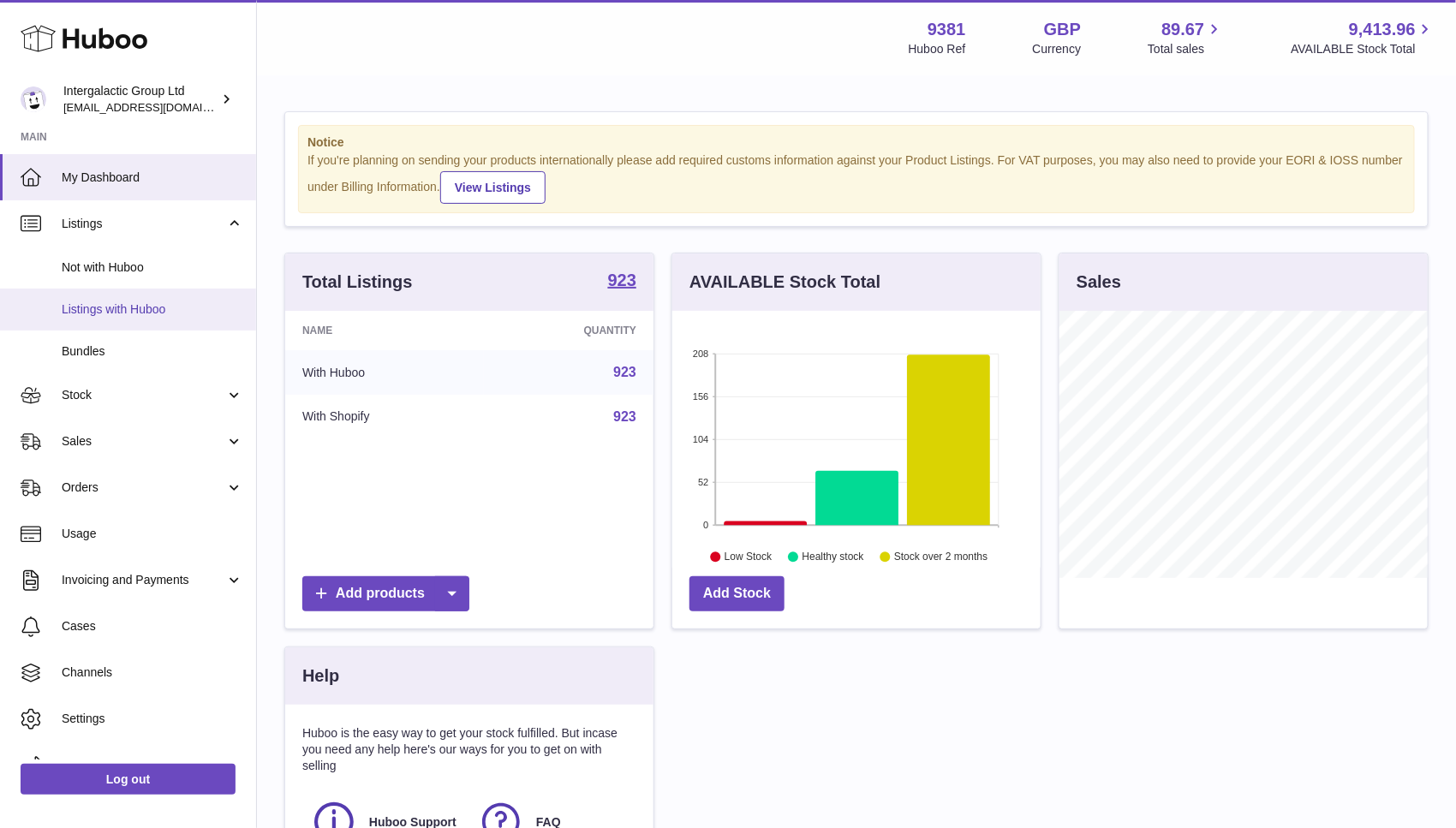
click at [133, 309] on span "Listings with Huboo" at bounding box center [152, 309] width 182 height 16
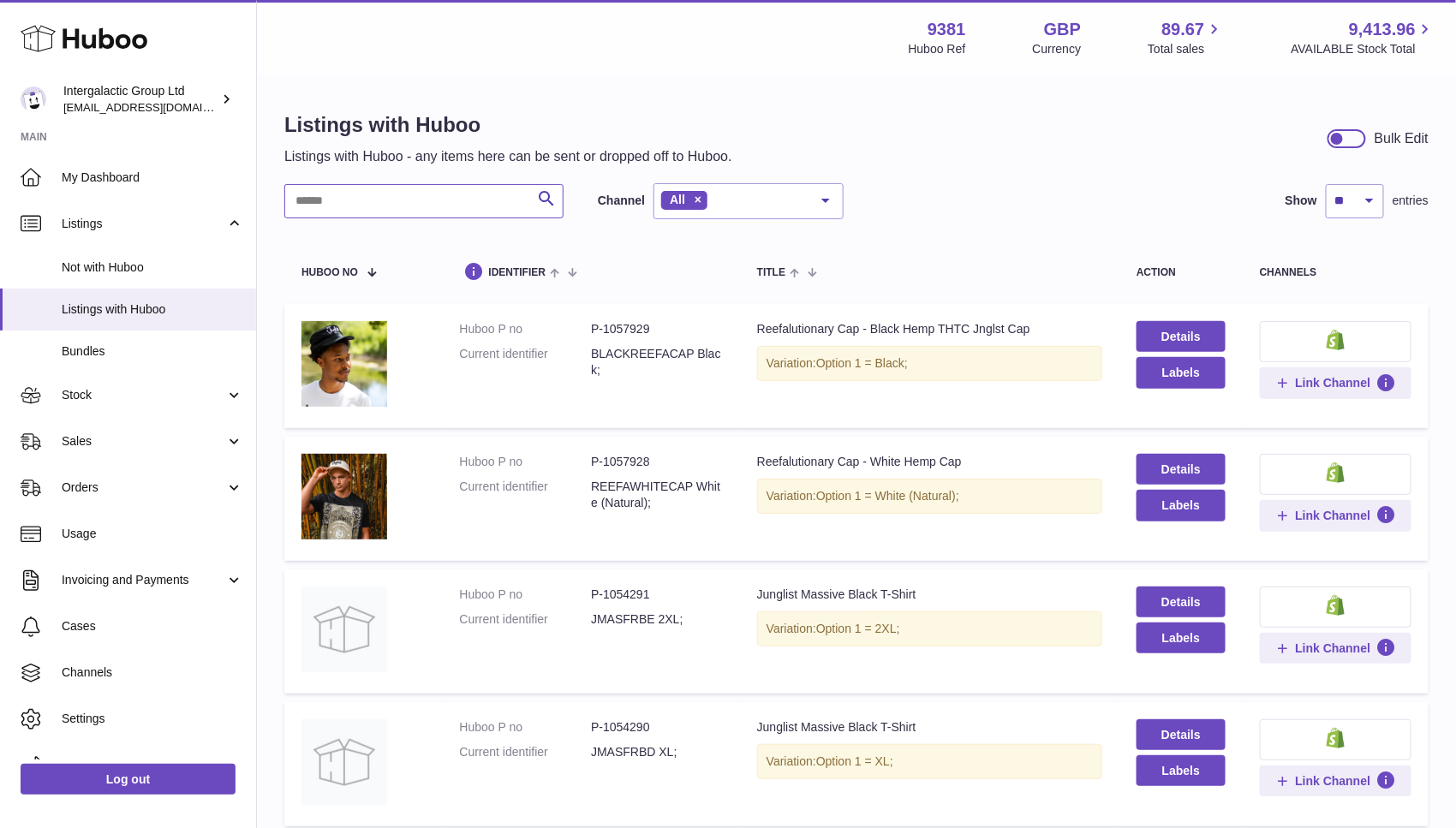
click at [388, 200] on input "text" at bounding box center [424, 201] width 279 height 34
paste input "********"
type input "********"
